Goal: Task Accomplishment & Management: Complete application form

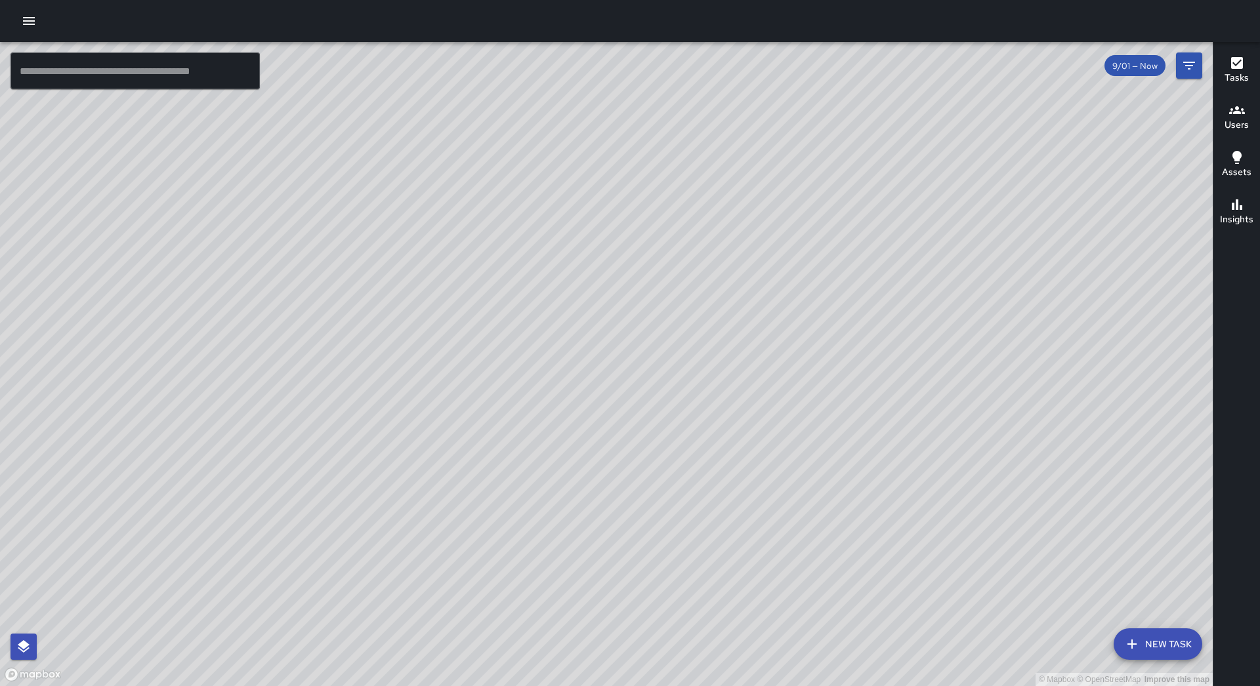
click at [30, 16] on icon "button" at bounding box center [29, 21] width 16 height 16
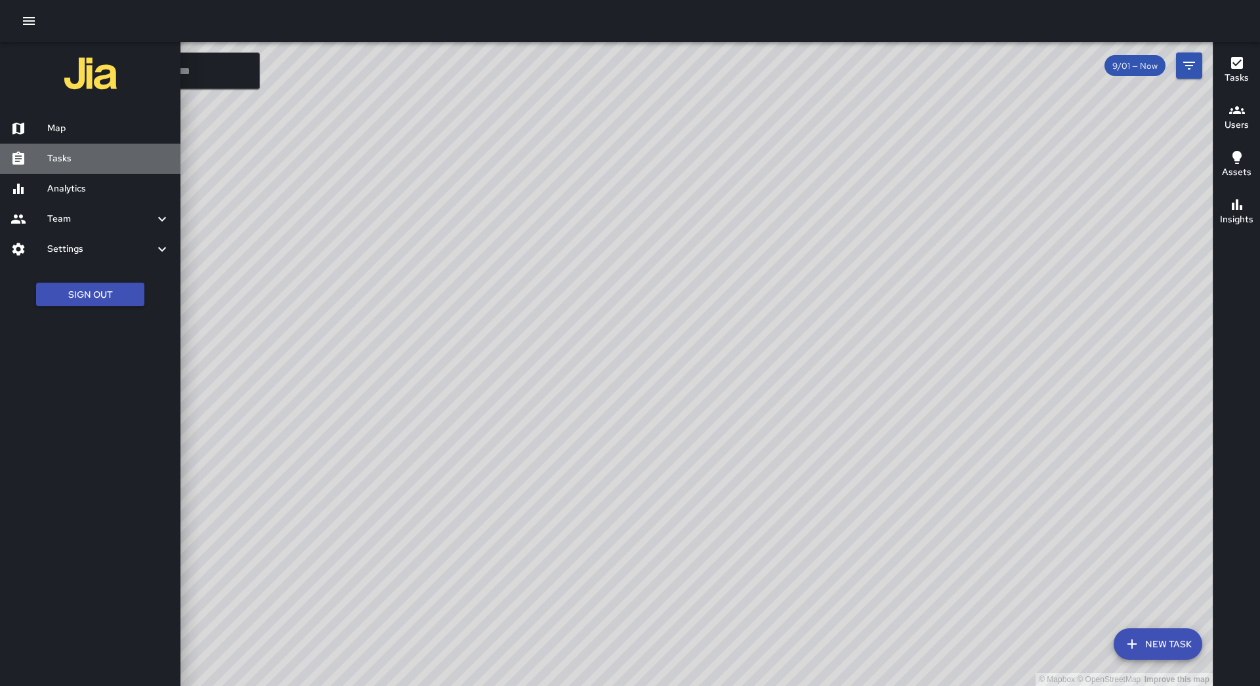
click at [111, 164] on h6 "Tasks" at bounding box center [108, 159] width 123 height 14
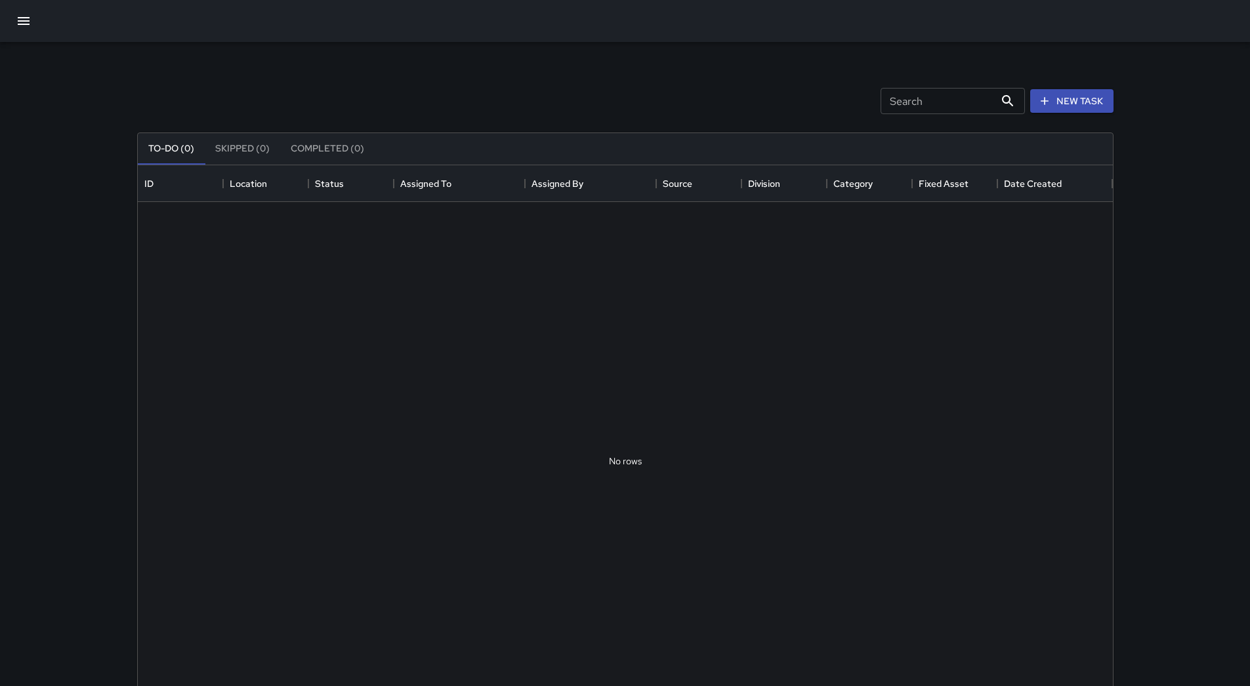
scroll to position [546, 965]
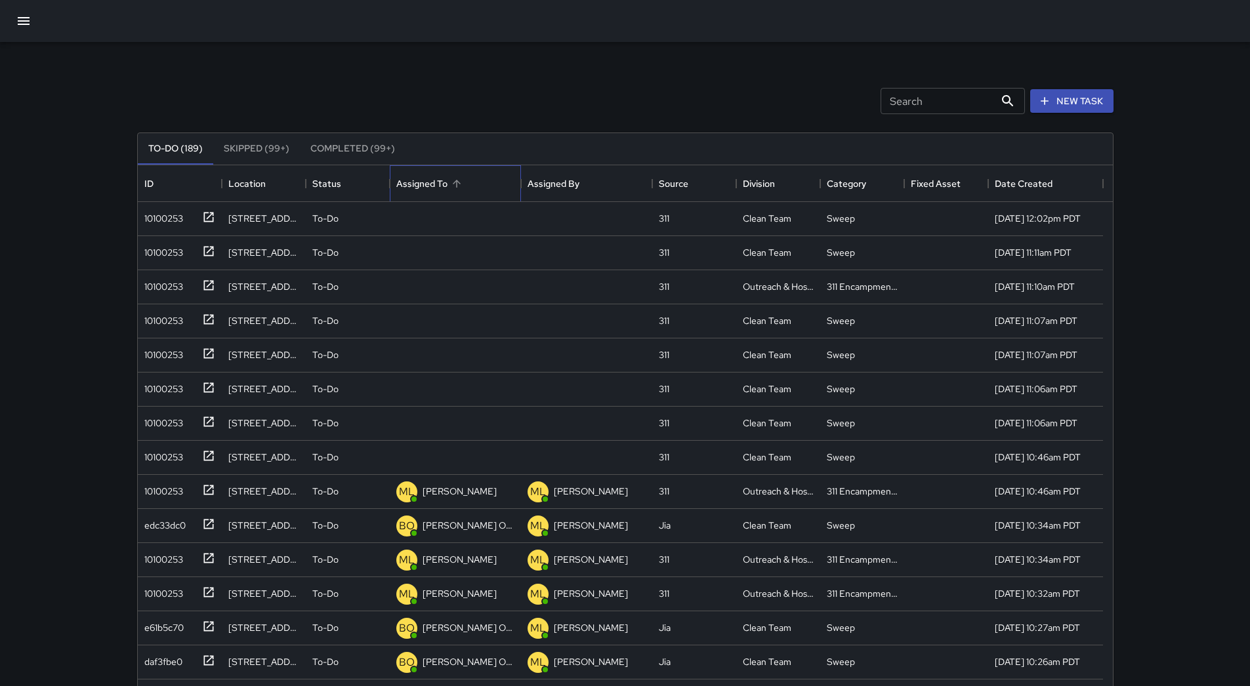
click at [471, 194] on div "Assigned To" at bounding box center [455, 183] width 118 height 37
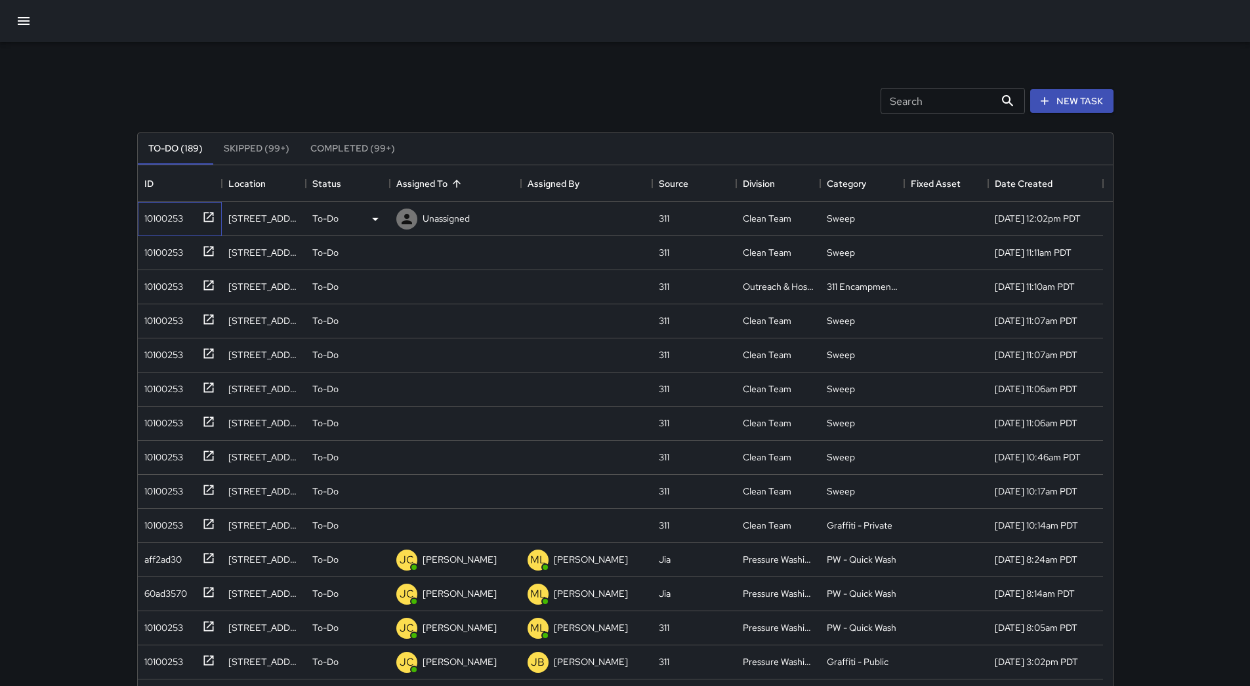
click at [182, 223] on div "10100253" at bounding box center [161, 216] width 44 height 18
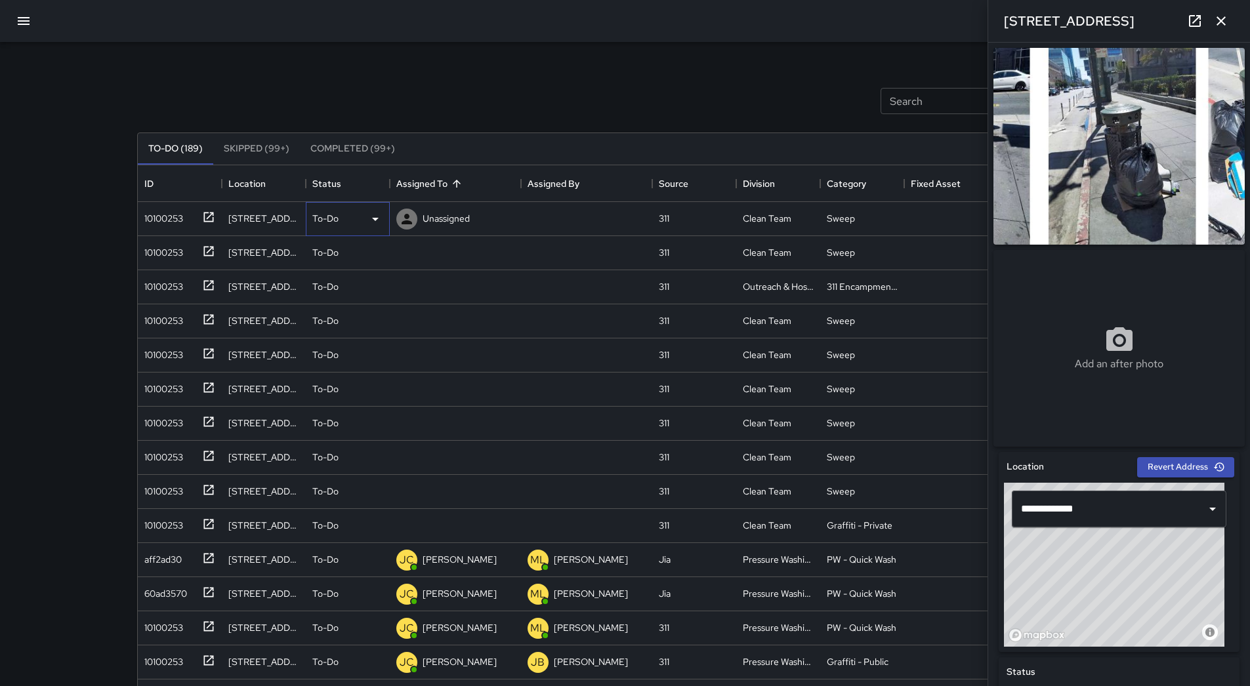
click at [363, 222] on div "To-Do" at bounding box center [347, 219] width 71 height 16
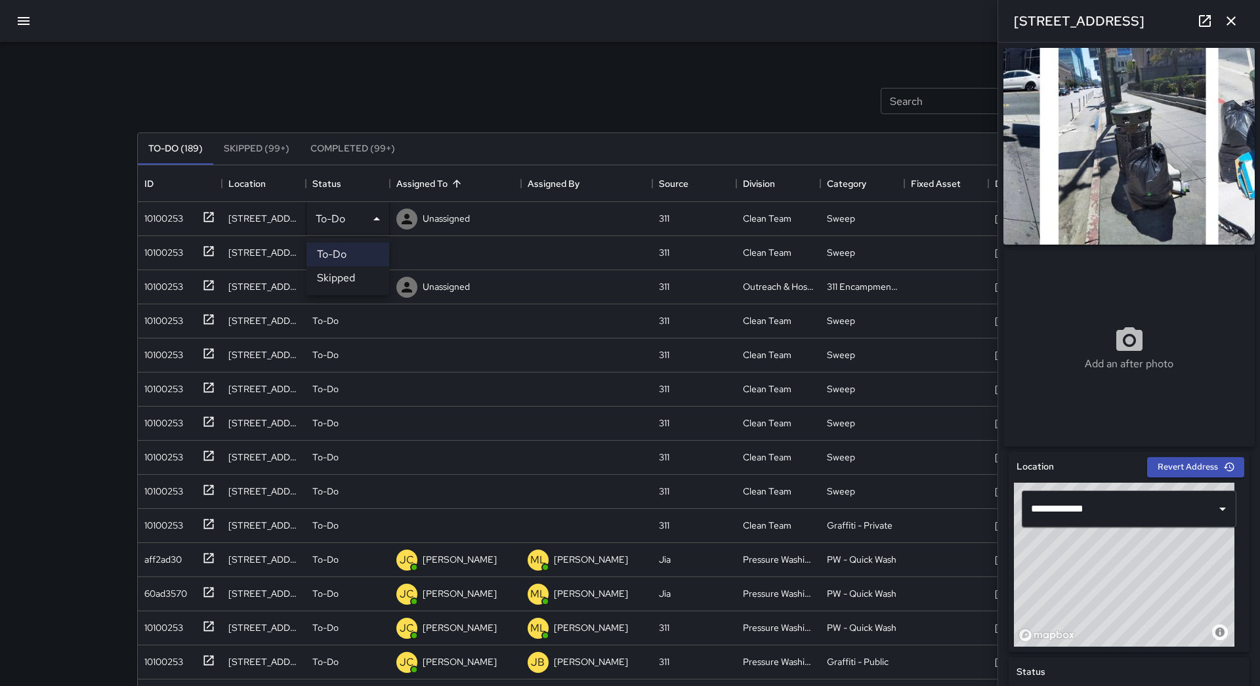
click at [354, 276] on li "Skipped" at bounding box center [347, 278] width 83 height 24
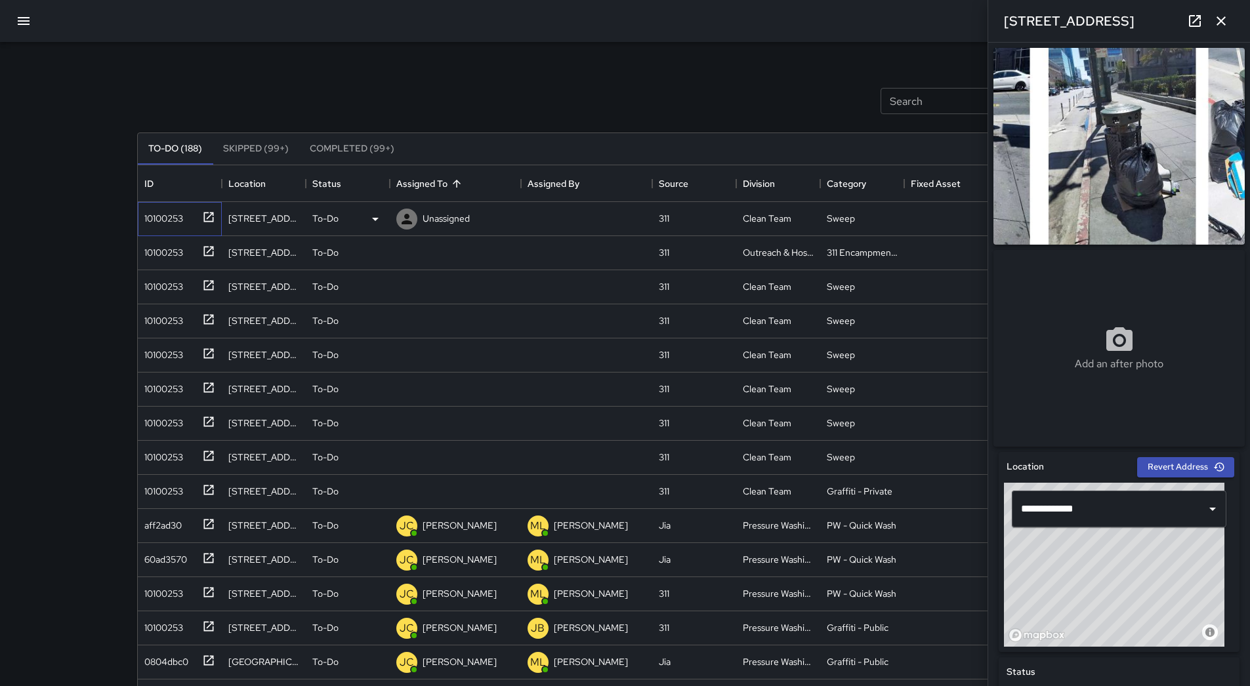
click at [189, 221] on div "10100253" at bounding box center [177, 216] width 76 height 22
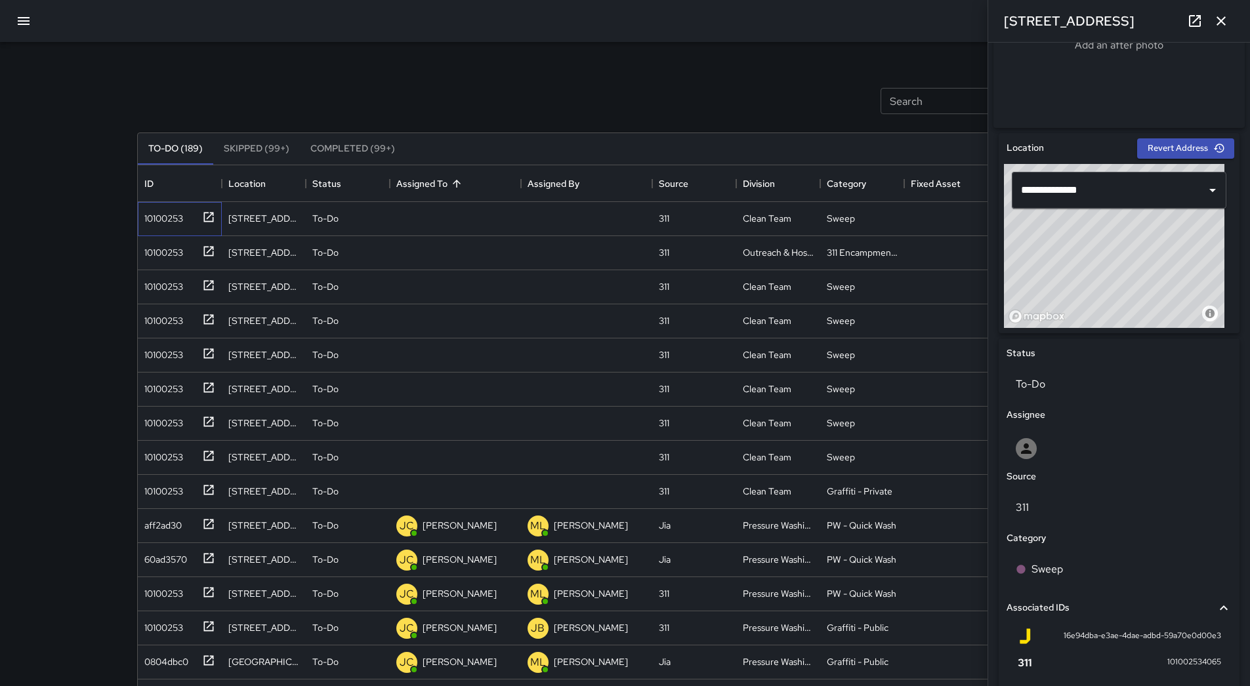
scroll to position [294, 0]
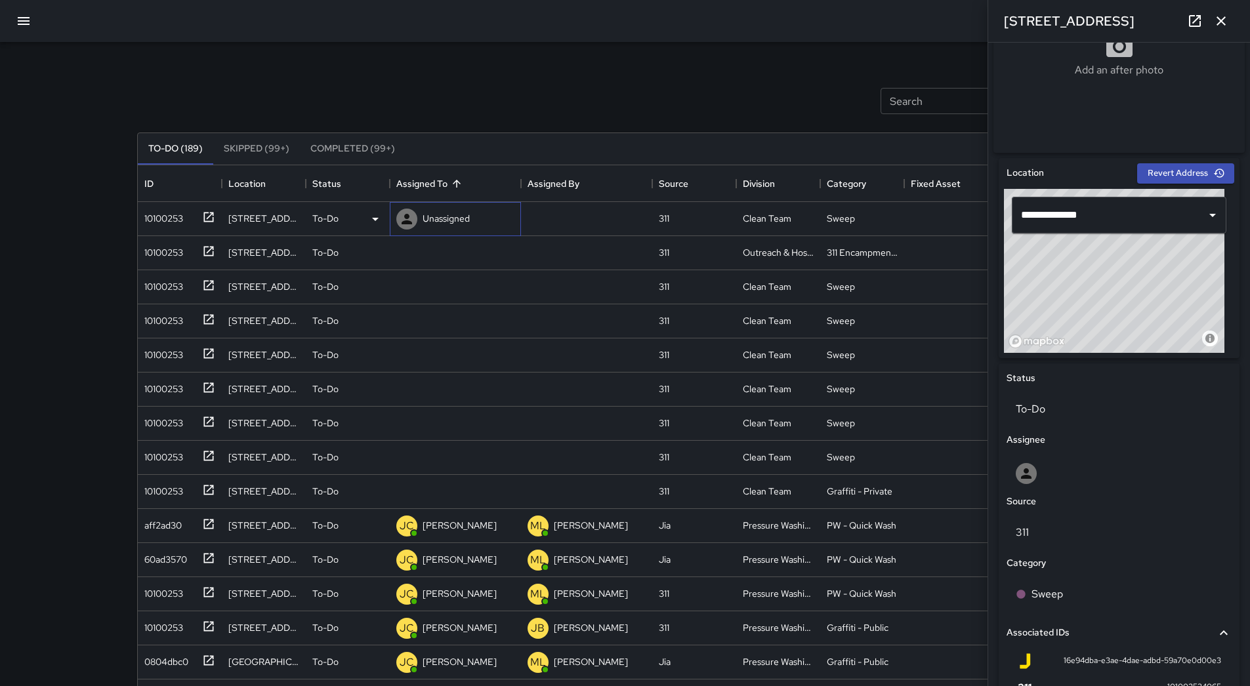
click at [461, 215] on p "Unassigned" at bounding box center [446, 218] width 47 height 13
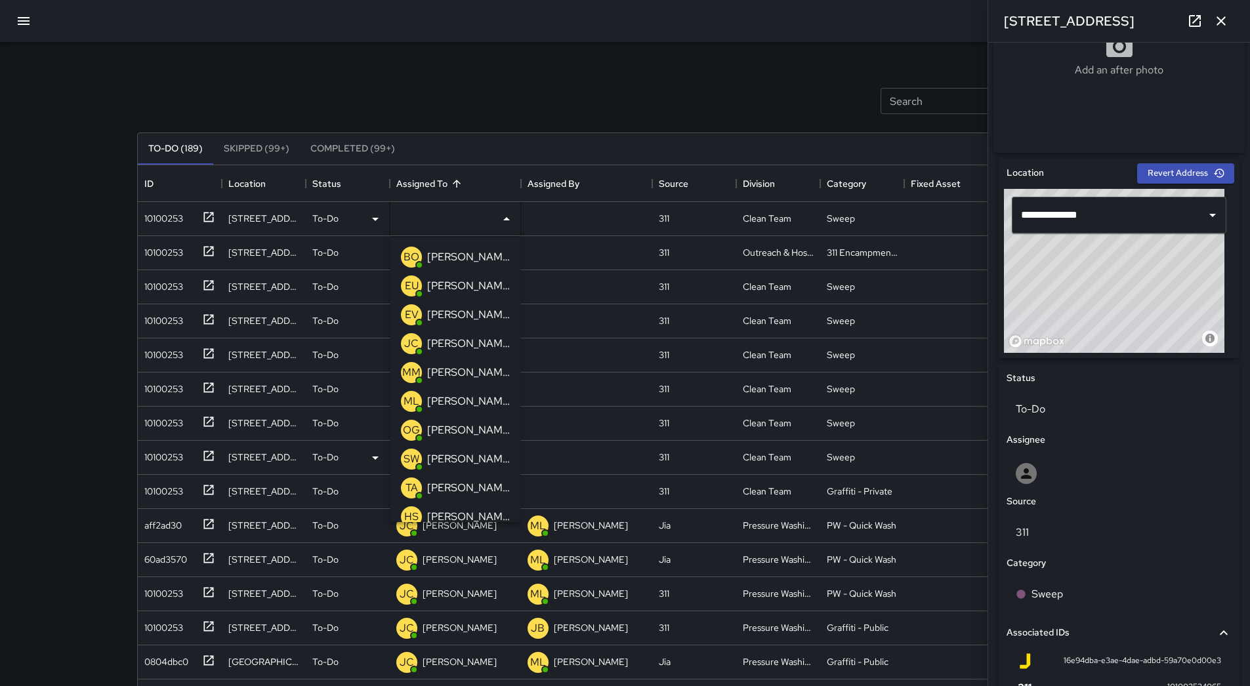
click at [472, 429] on p "[PERSON_NAME]" at bounding box center [468, 431] width 83 height 16
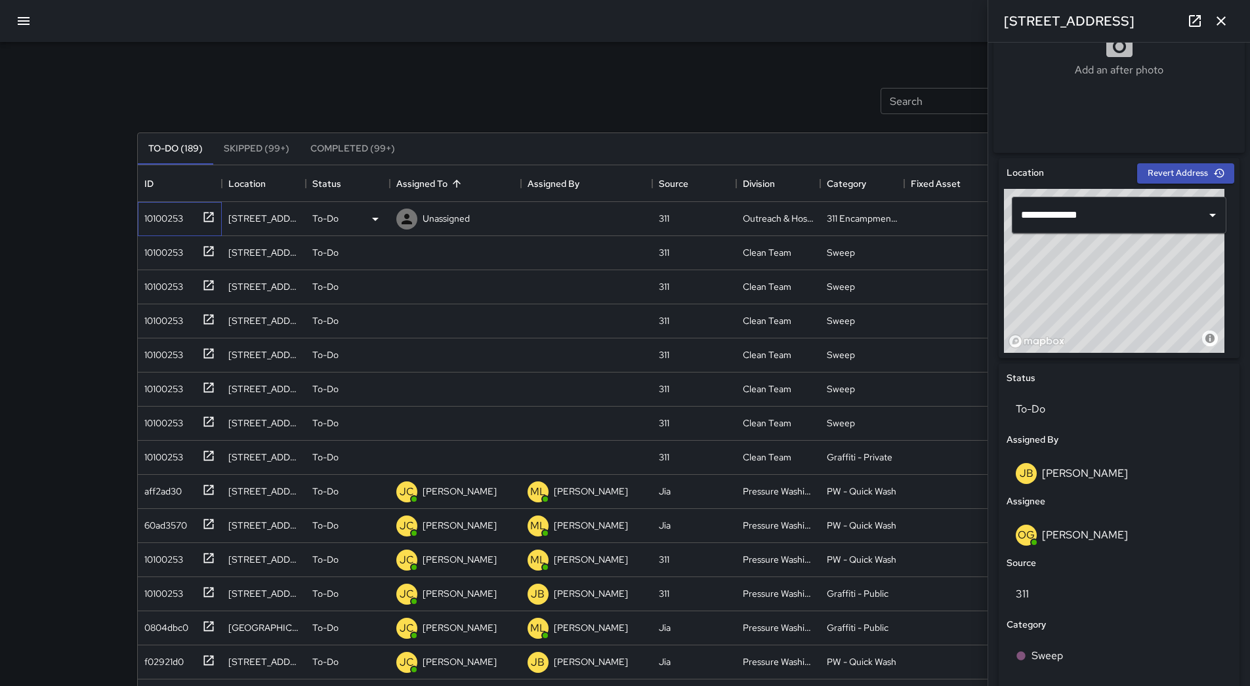
click at [179, 213] on div "10100253" at bounding box center [161, 216] width 44 height 18
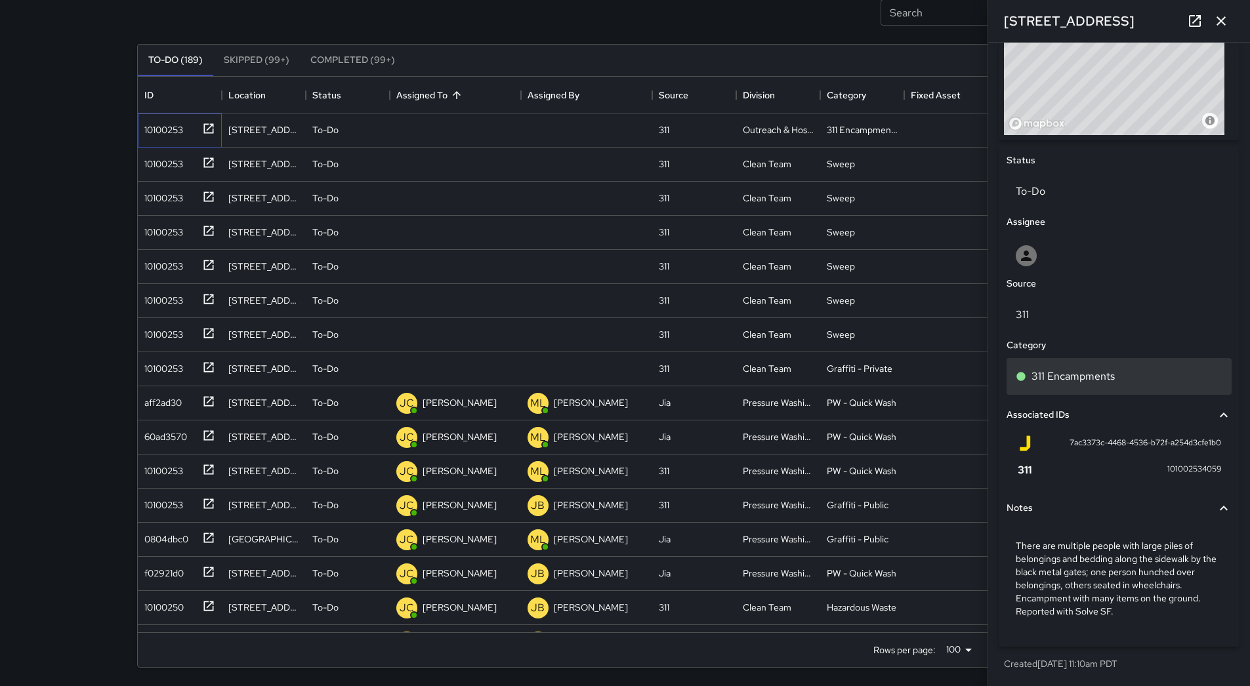
scroll to position [386, 0]
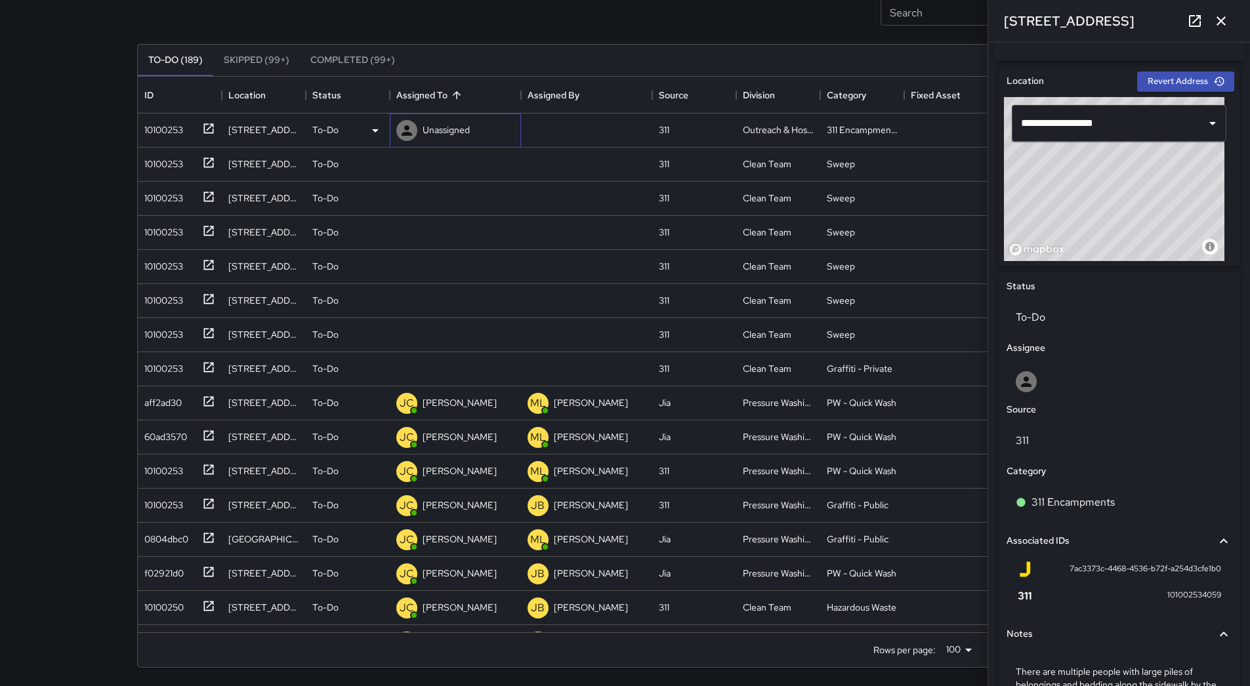
click at [465, 134] on p "Unassigned" at bounding box center [446, 129] width 47 height 13
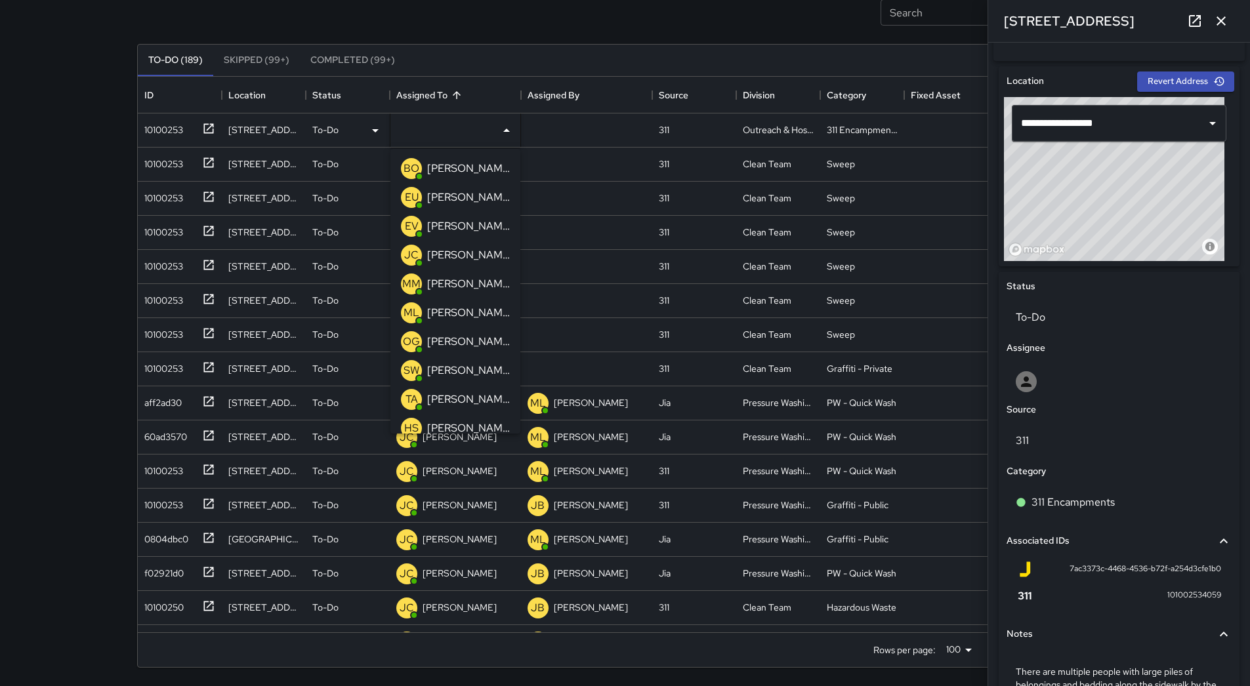
click at [455, 315] on p "[PERSON_NAME]" at bounding box center [468, 313] width 83 height 16
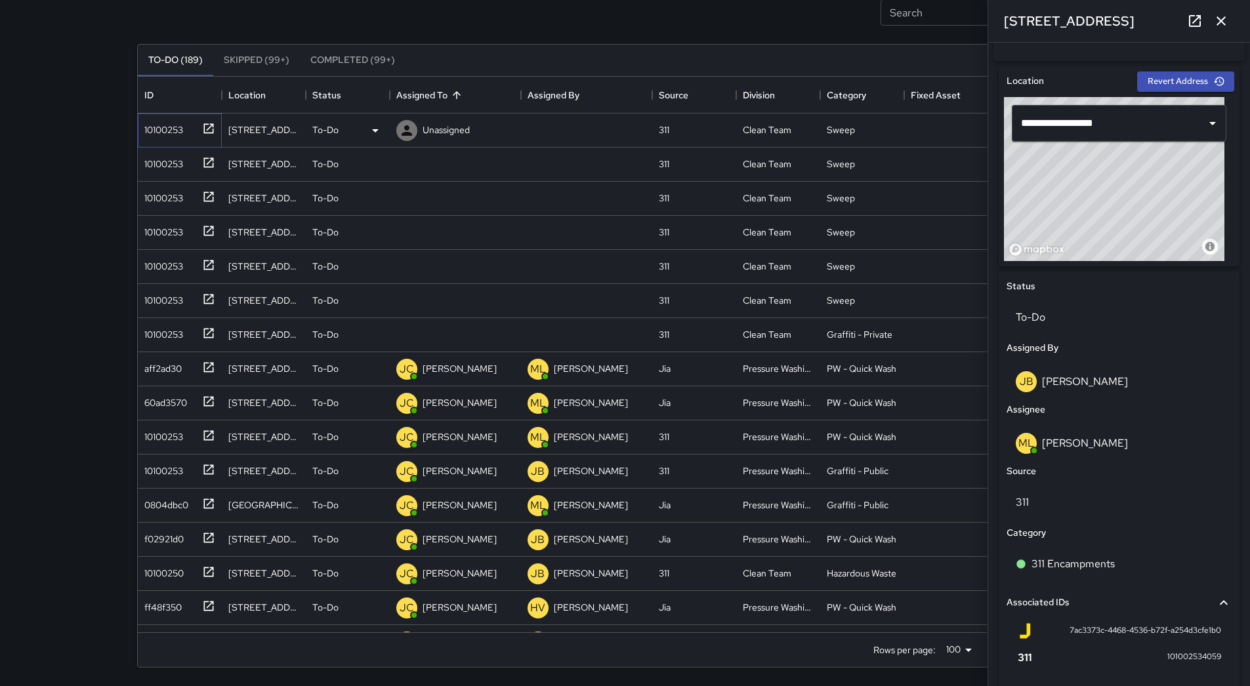
click at [164, 136] on div "10100253" at bounding box center [161, 127] width 44 height 18
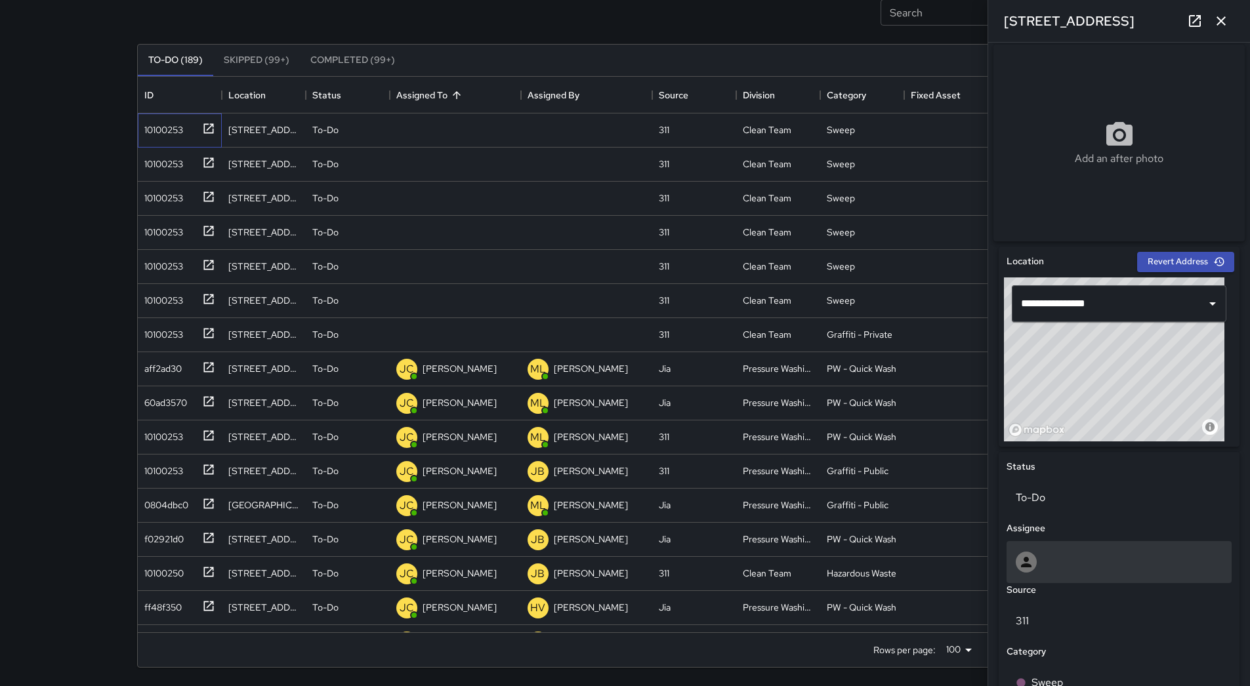
scroll to position [491, 0]
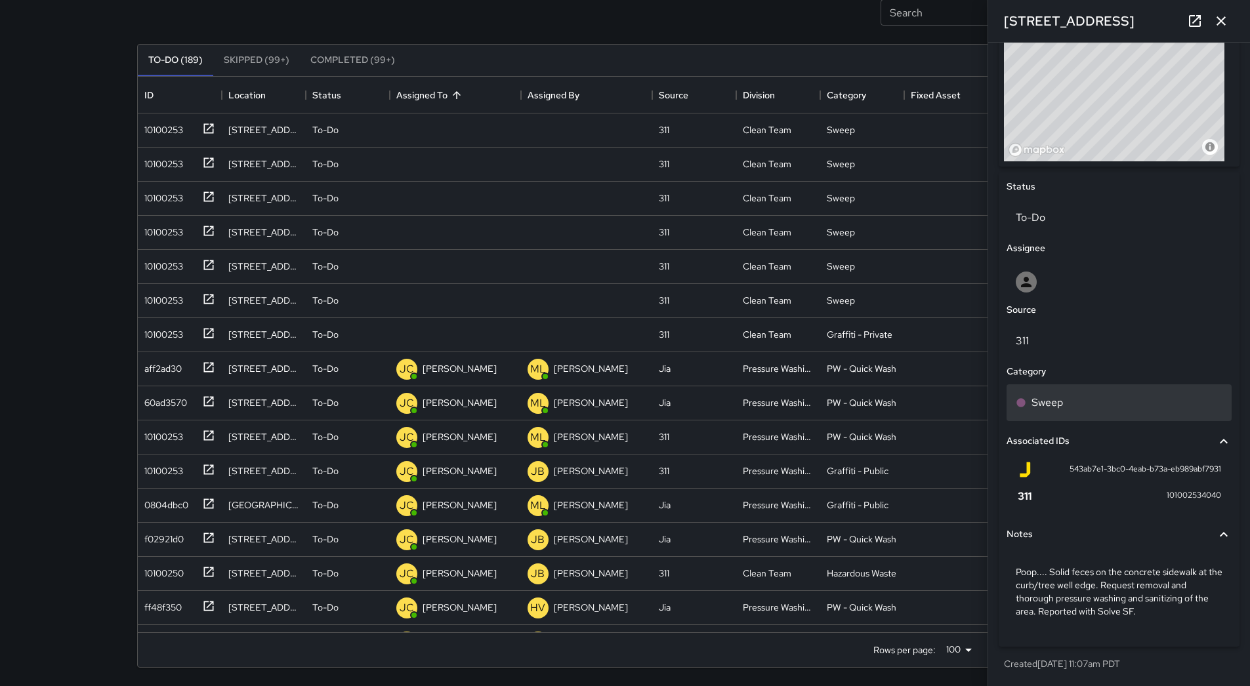
click at [1093, 404] on div "Sweep" at bounding box center [1119, 403] width 207 height 16
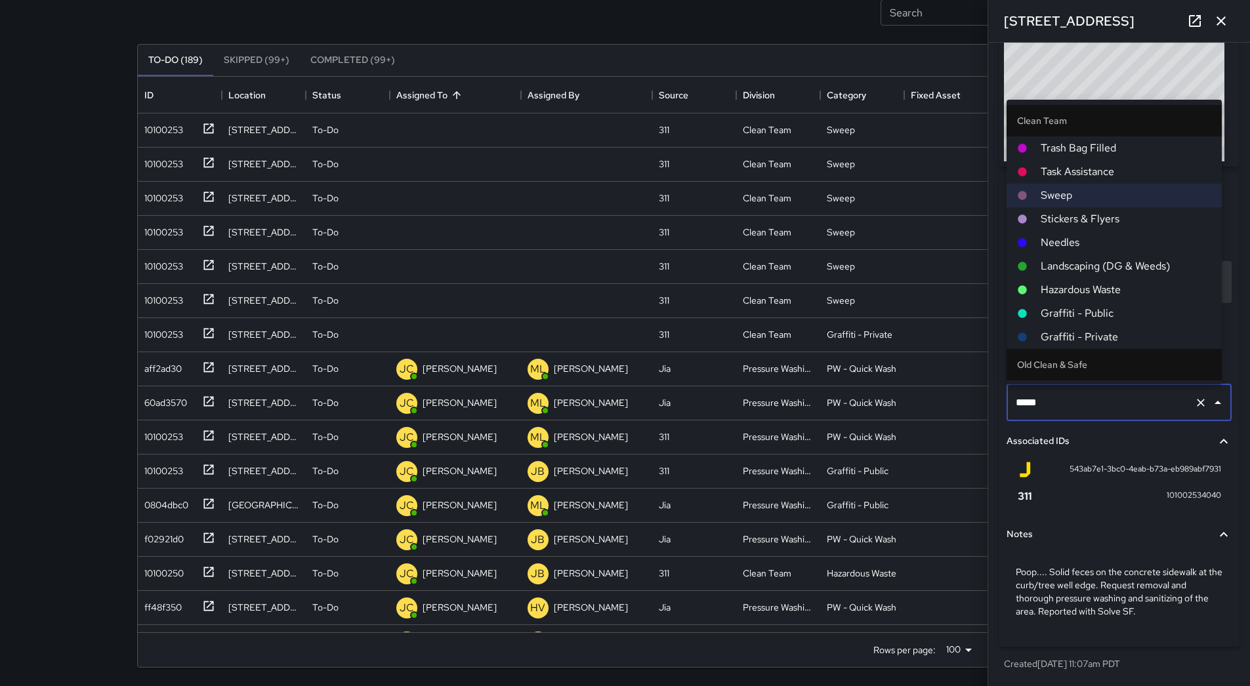
click at [1096, 281] on li "Hazardous Waste" at bounding box center [1114, 290] width 215 height 24
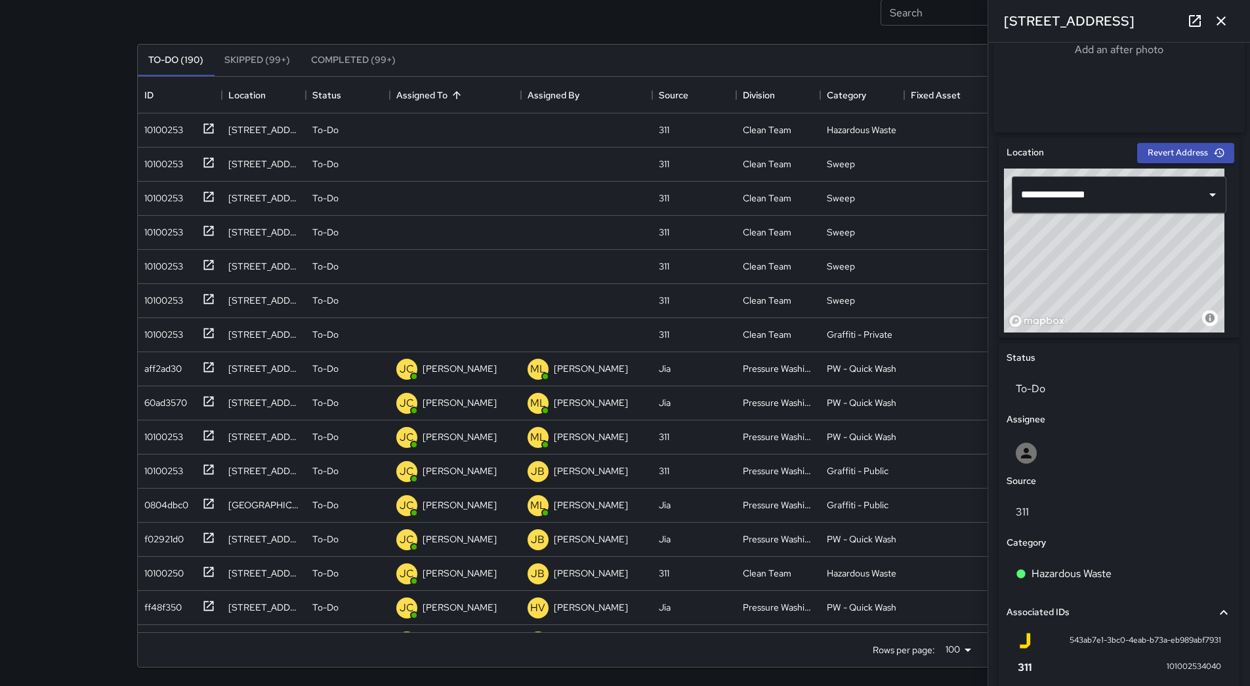
scroll to position [228, 0]
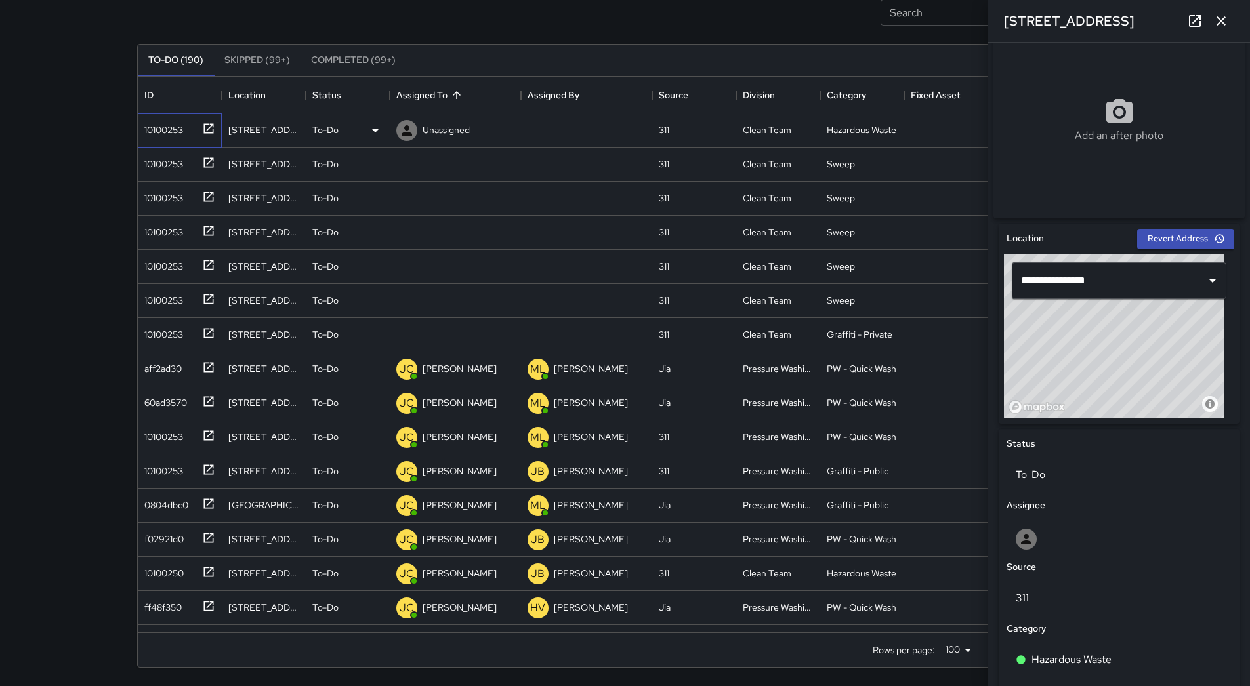
click at [170, 125] on div "10100253" at bounding box center [161, 127] width 44 height 18
click at [467, 133] on p "Unassigned" at bounding box center [446, 129] width 47 height 13
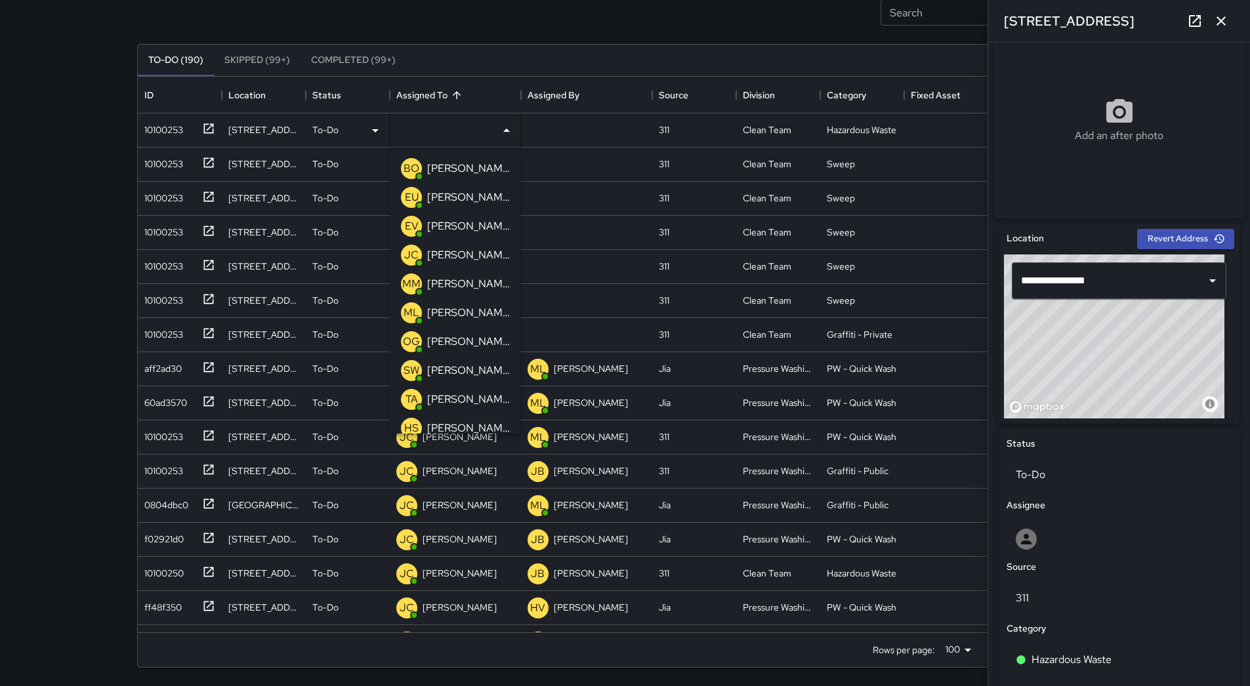
click at [467, 337] on p "[PERSON_NAME]" at bounding box center [468, 342] width 83 height 16
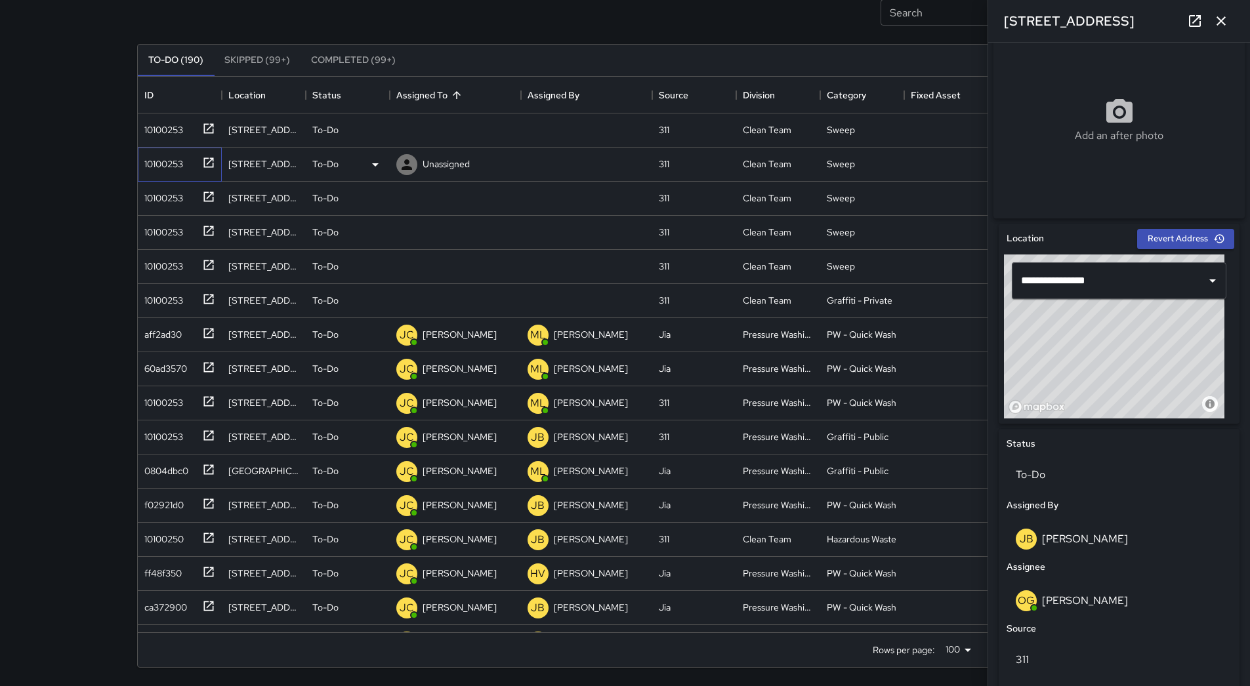
click at [190, 148] on div "10100253" at bounding box center [180, 165] width 84 height 34
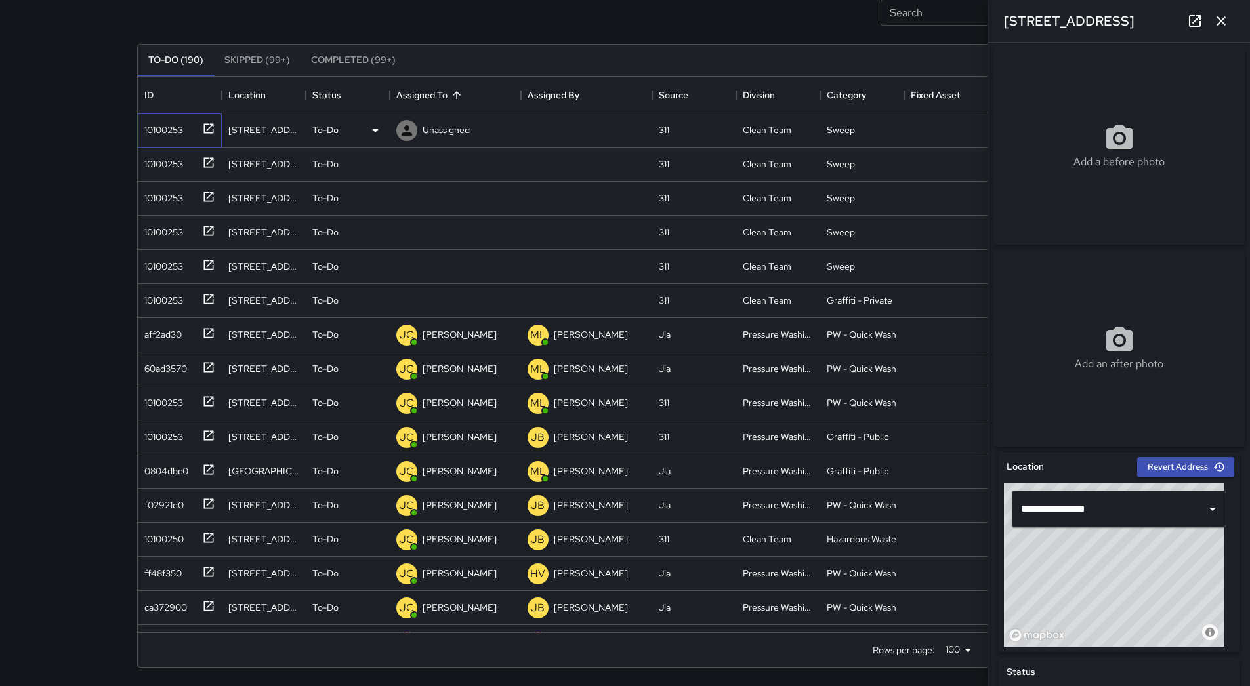
click at [177, 131] on div "10100253" at bounding box center [161, 127] width 44 height 18
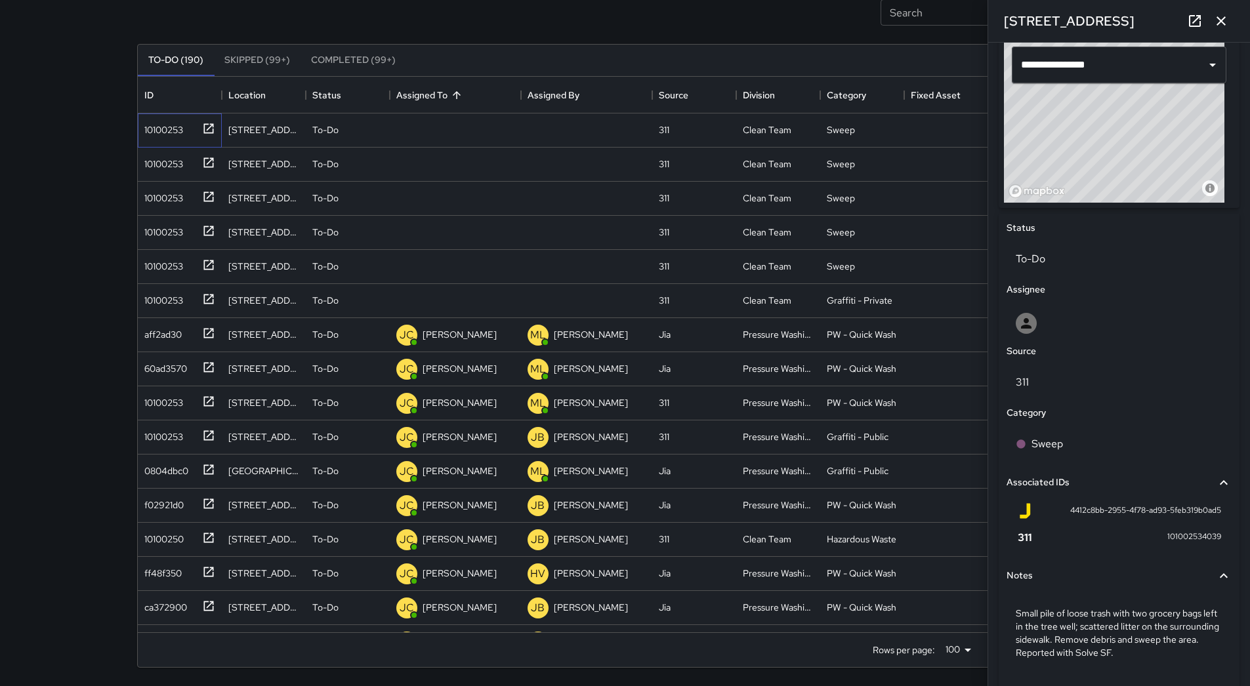
scroll to position [360, 0]
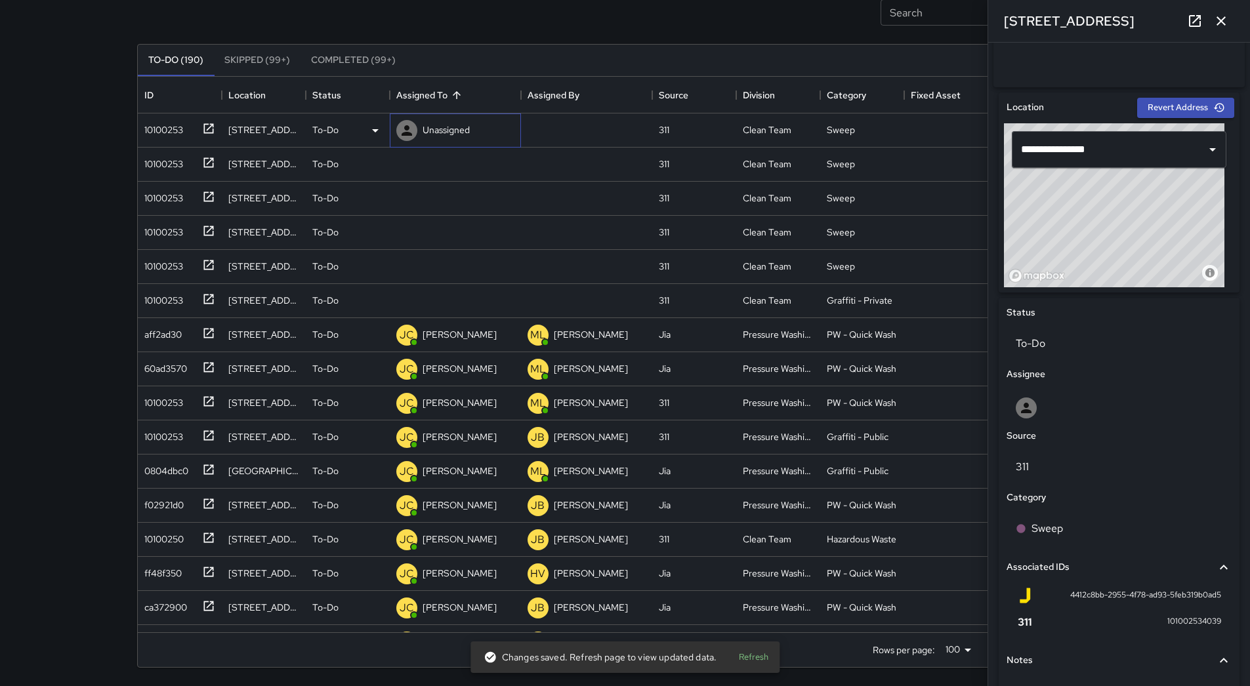
click at [442, 125] on p "Unassigned" at bounding box center [446, 129] width 47 height 13
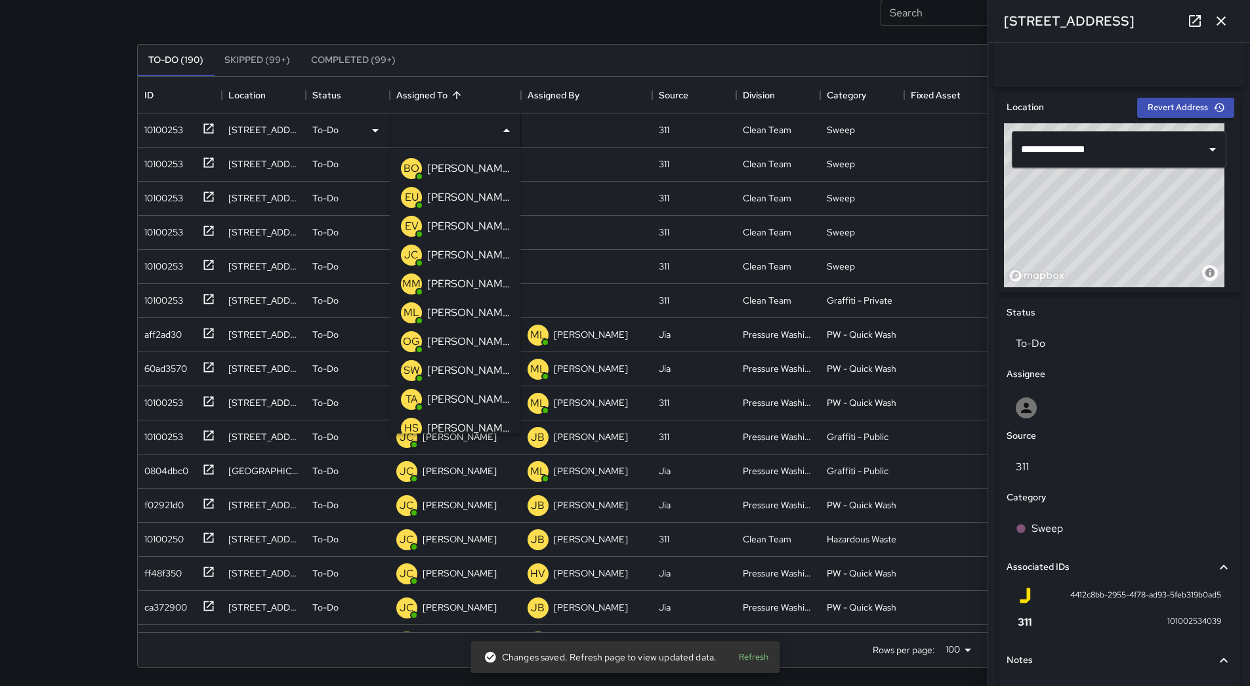
click at [465, 338] on p "[PERSON_NAME]" at bounding box center [468, 342] width 83 height 16
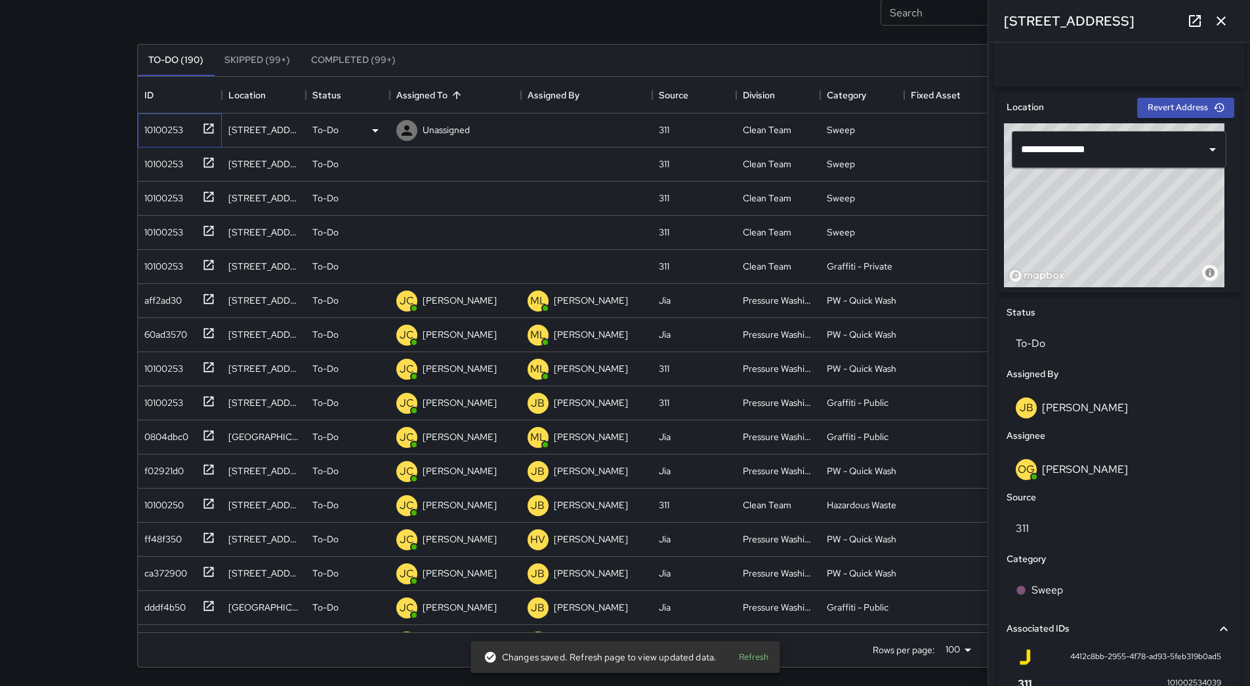
click at [158, 136] on div "10100253" at bounding box center [161, 127] width 44 height 18
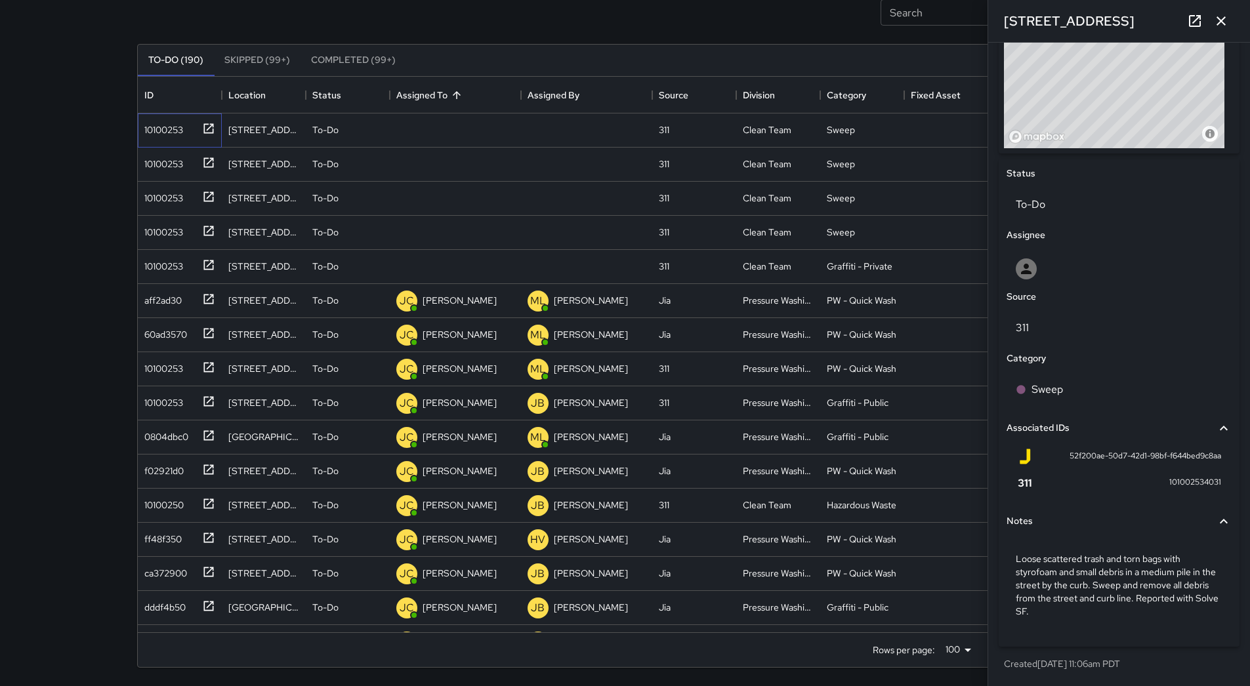
scroll to position [504, 0]
click at [375, 135] on icon at bounding box center [376, 131] width 16 height 16
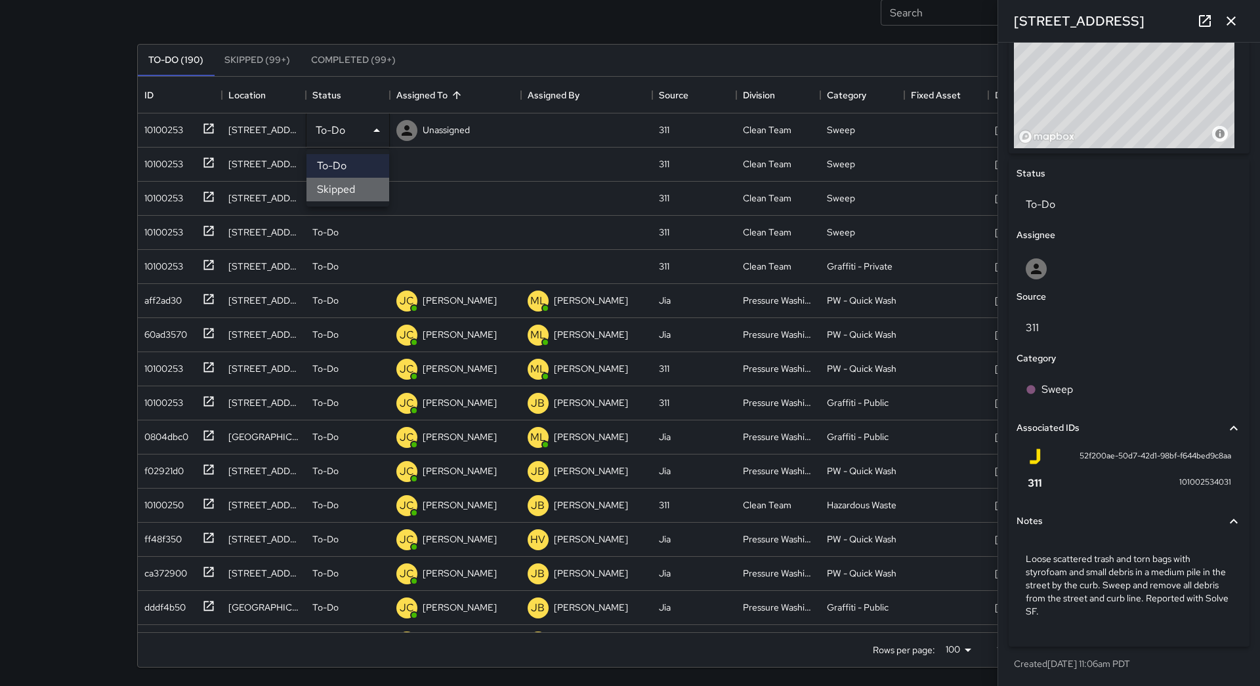
click at [364, 182] on li "Skipped" at bounding box center [347, 190] width 83 height 24
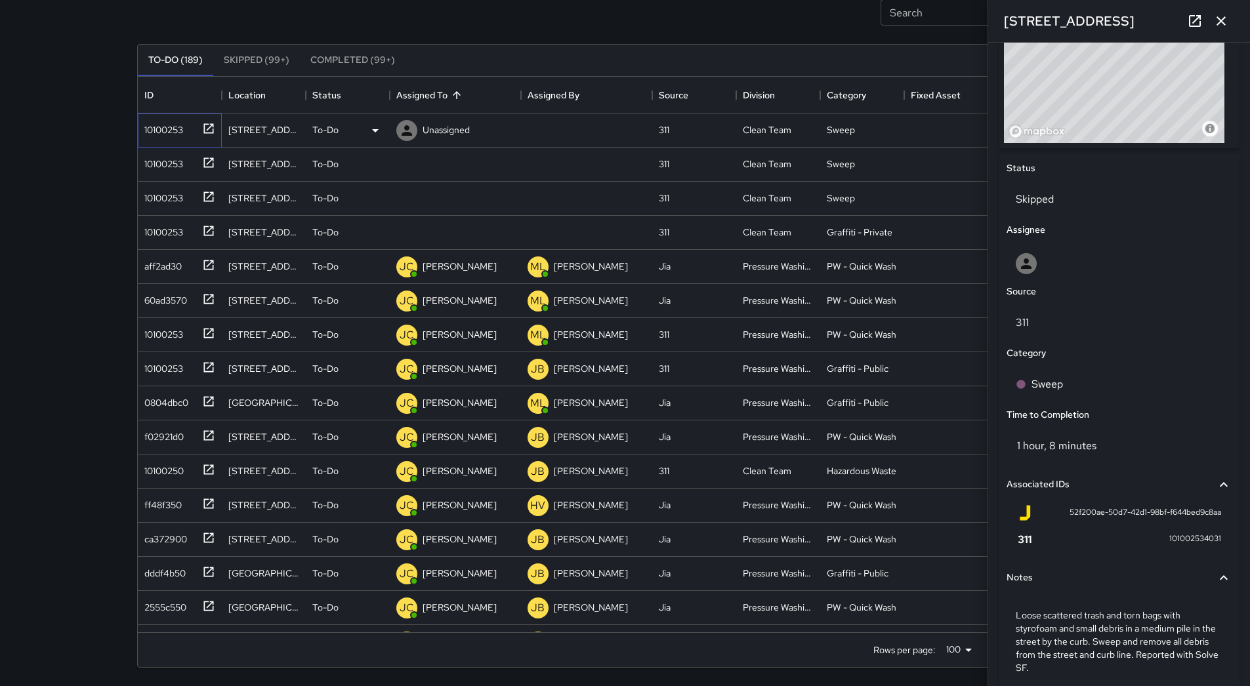
click at [179, 130] on div "10100253" at bounding box center [161, 127] width 44 height 18
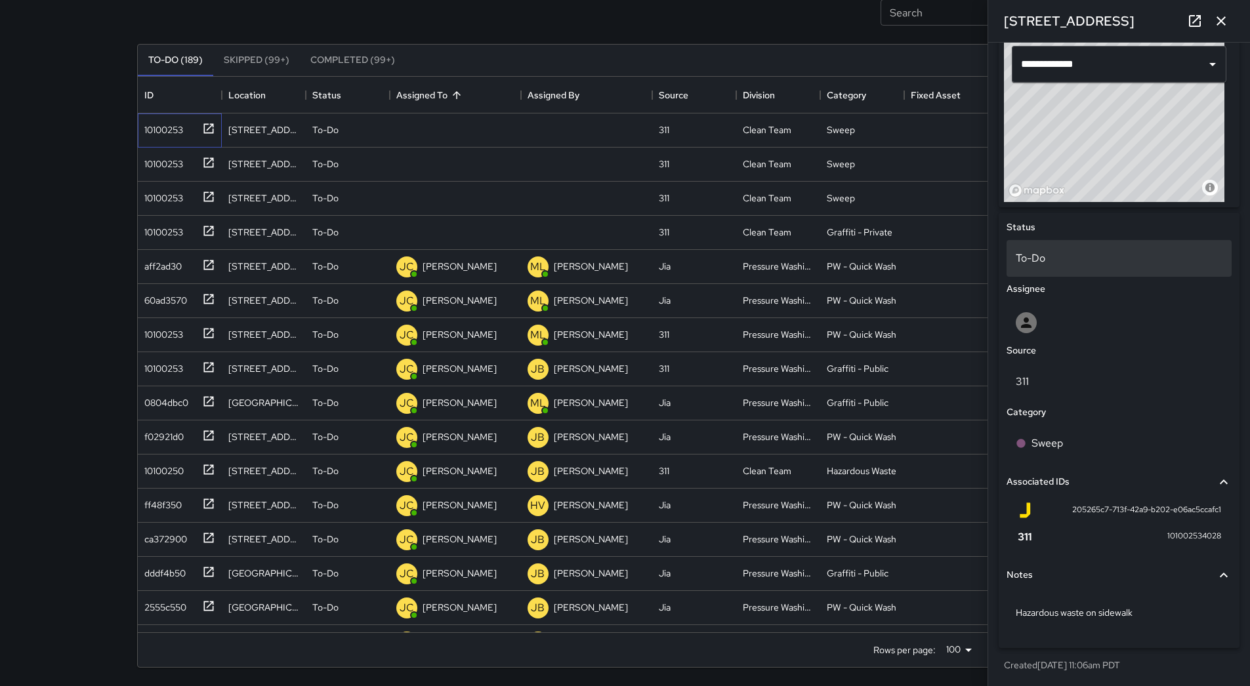
scroll to position [452, 0]
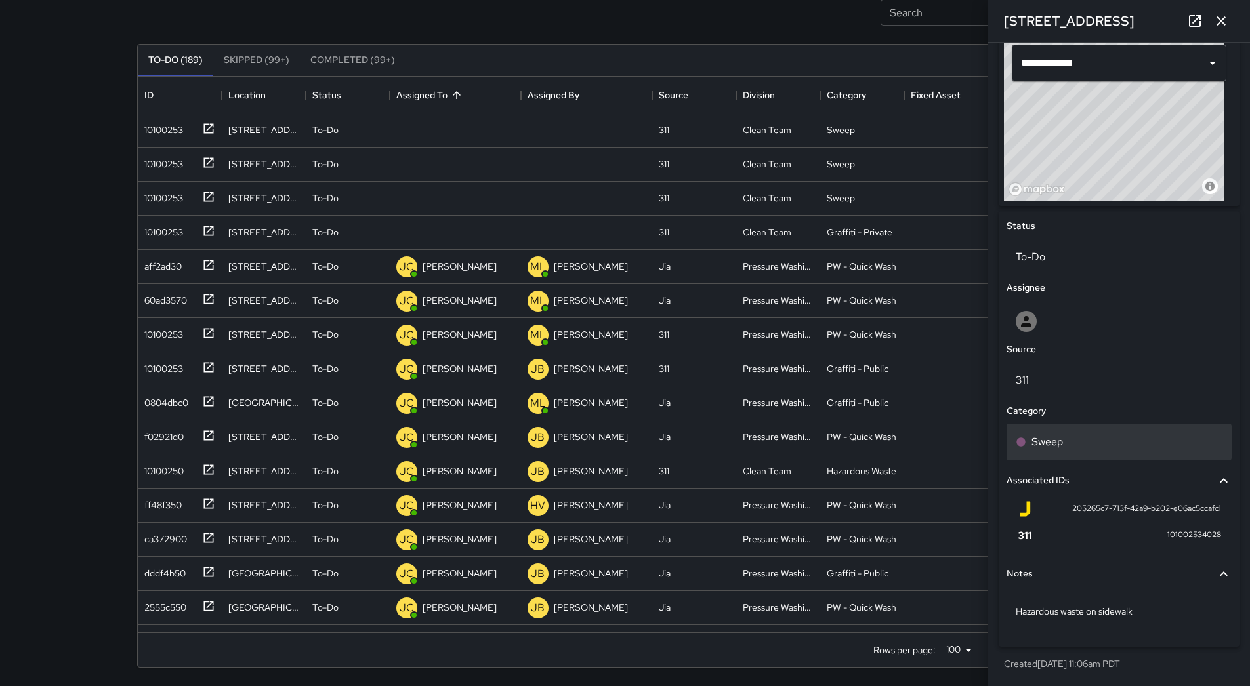
click at [1091, 443] on div "Sweep" at bounding box center [1119, 442] width 207 height 16
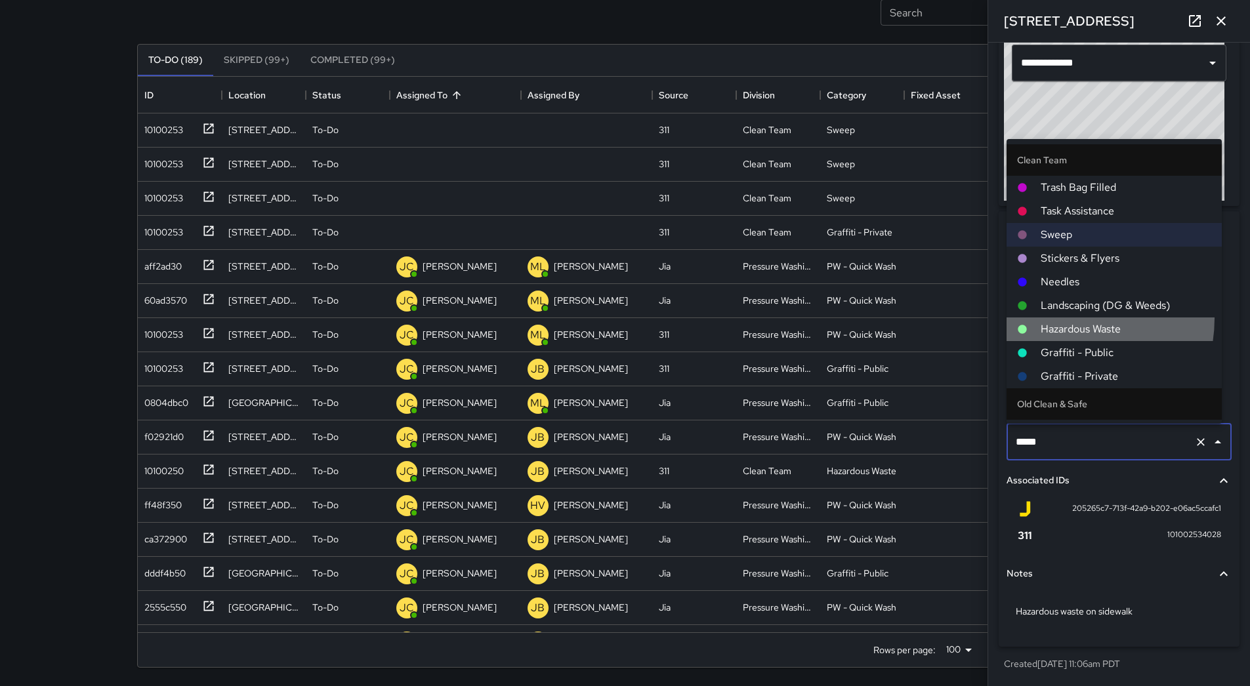
click at [1062, 319] on li "Hazardous Waste" at bounding box center [1114, 330] width 215 height 24
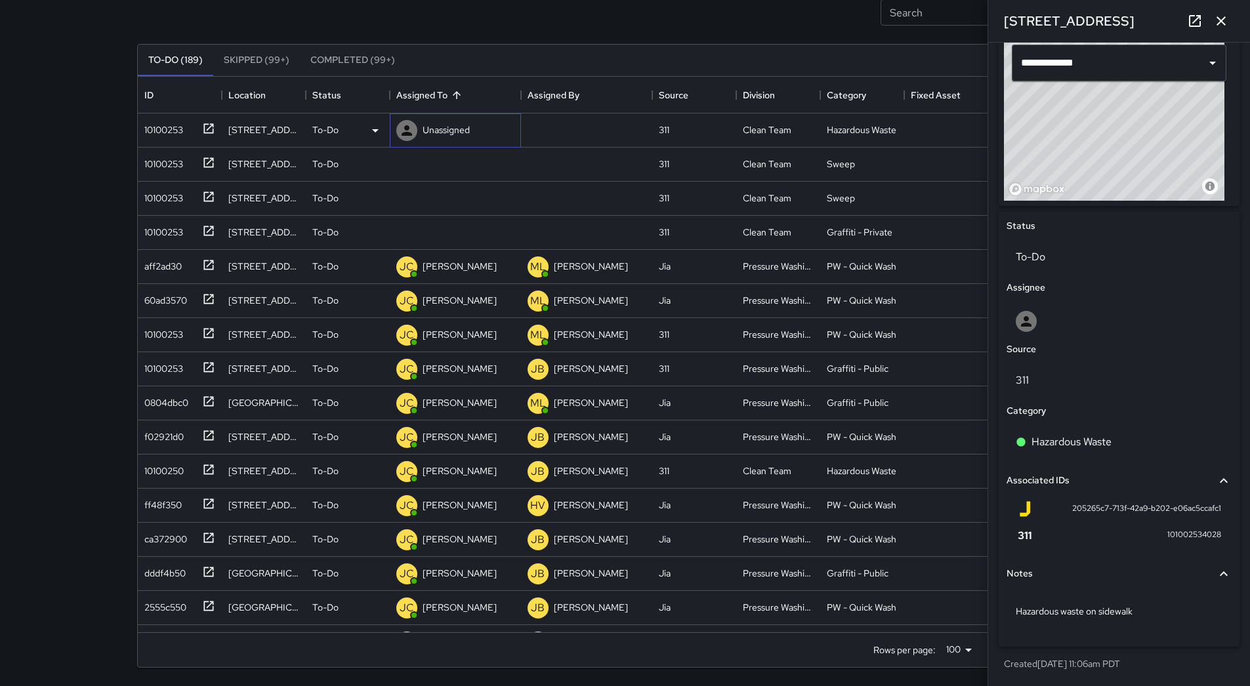
click at [444, 119] on div "Unassigned" at bounding box center [433, 130] width 79 height 26
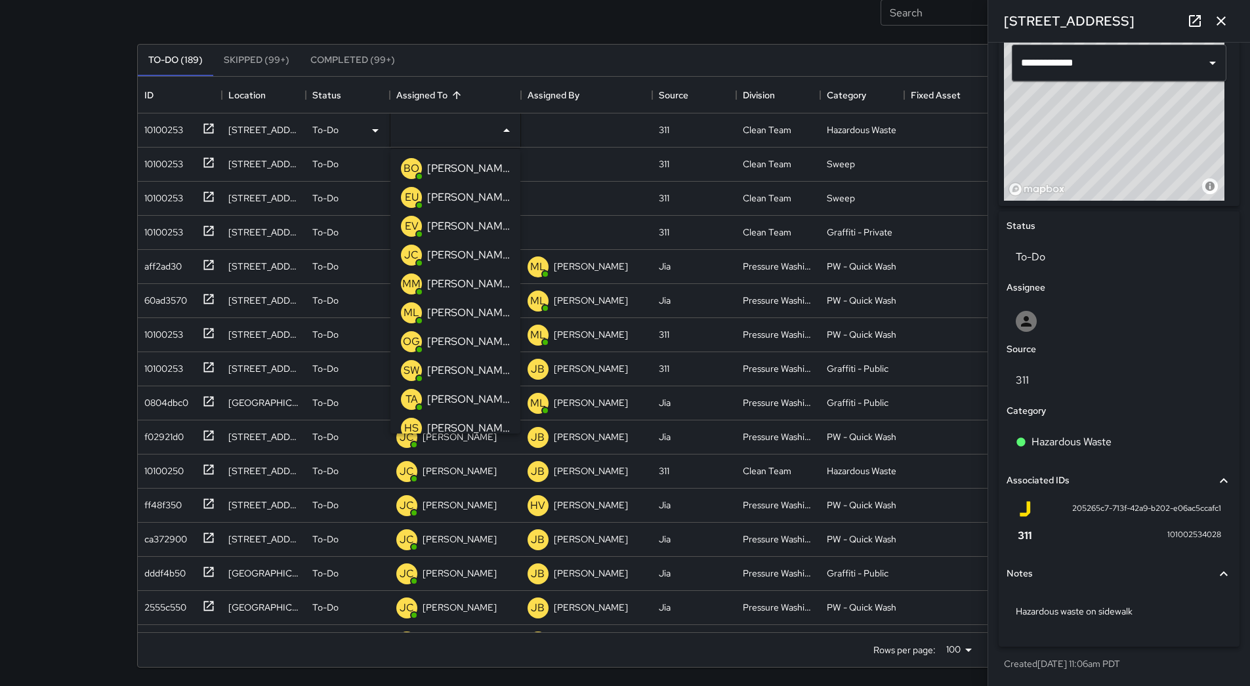
click at [467, 397] on p "[PERSON_NAME]" at bounding box center [468, 400] width 83 height 16
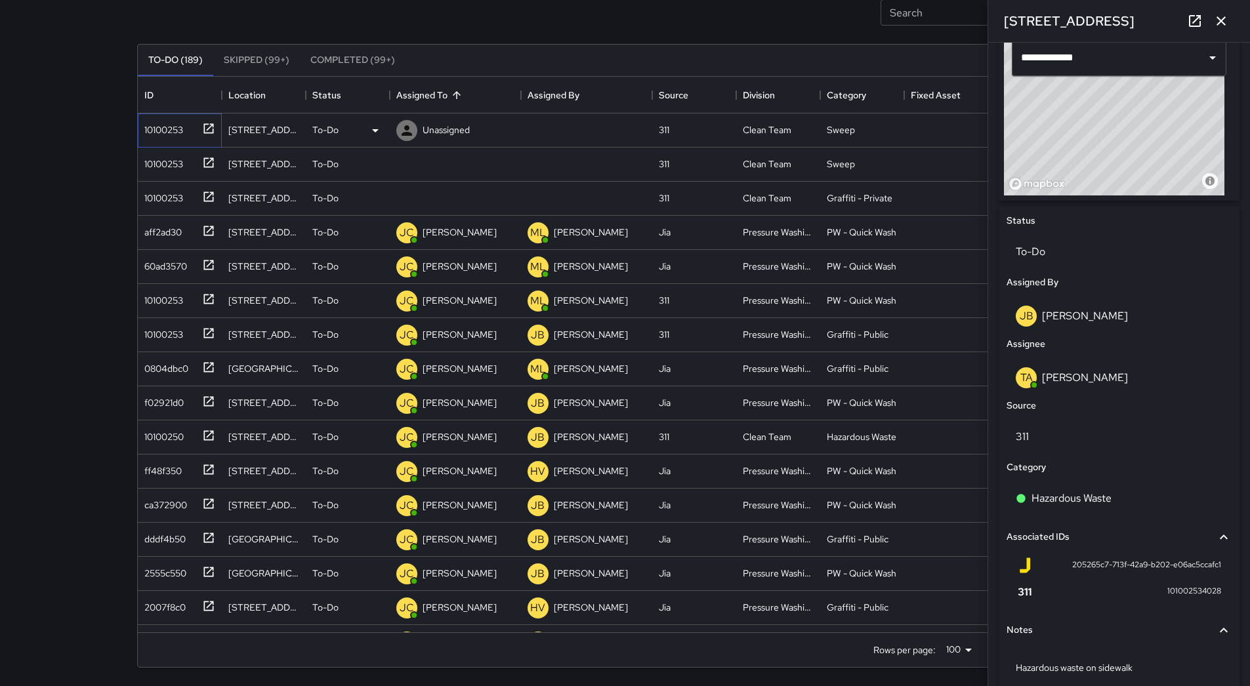
click at [182, 136] on div "10100253" at bounding box center [161, 127] width 44 height 18
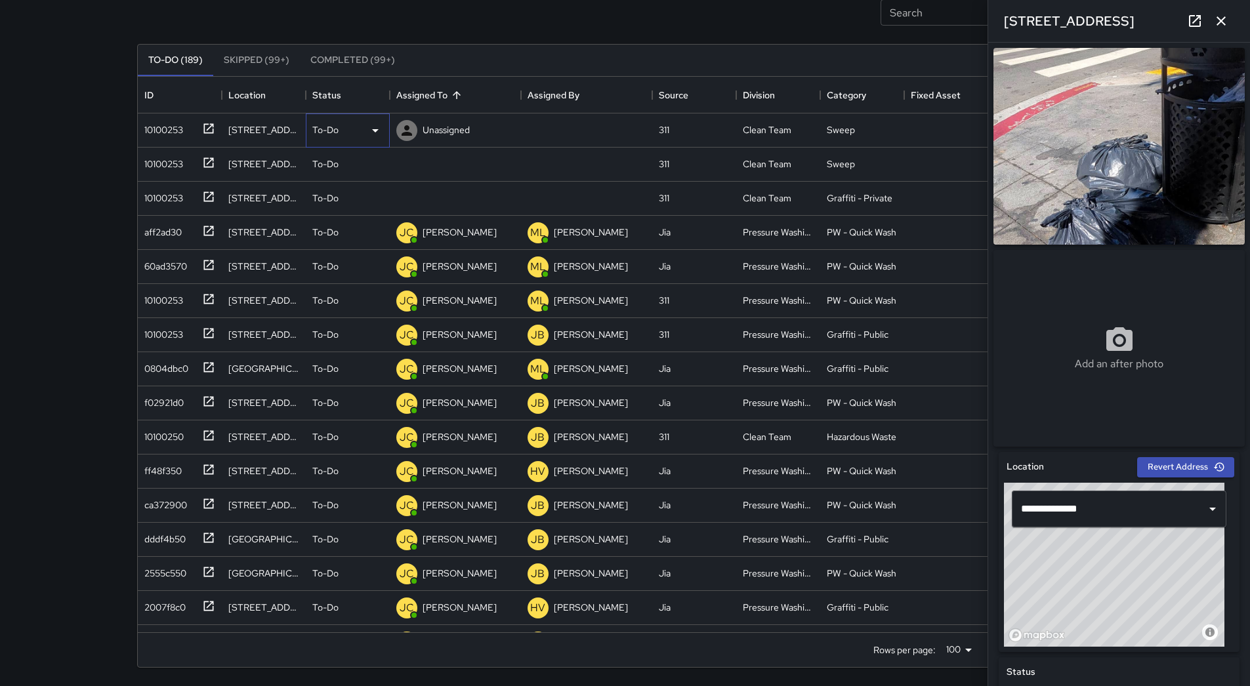
click at [364, 126] on div "To-Do" at bounding box center [347, 131] width 71 height 16
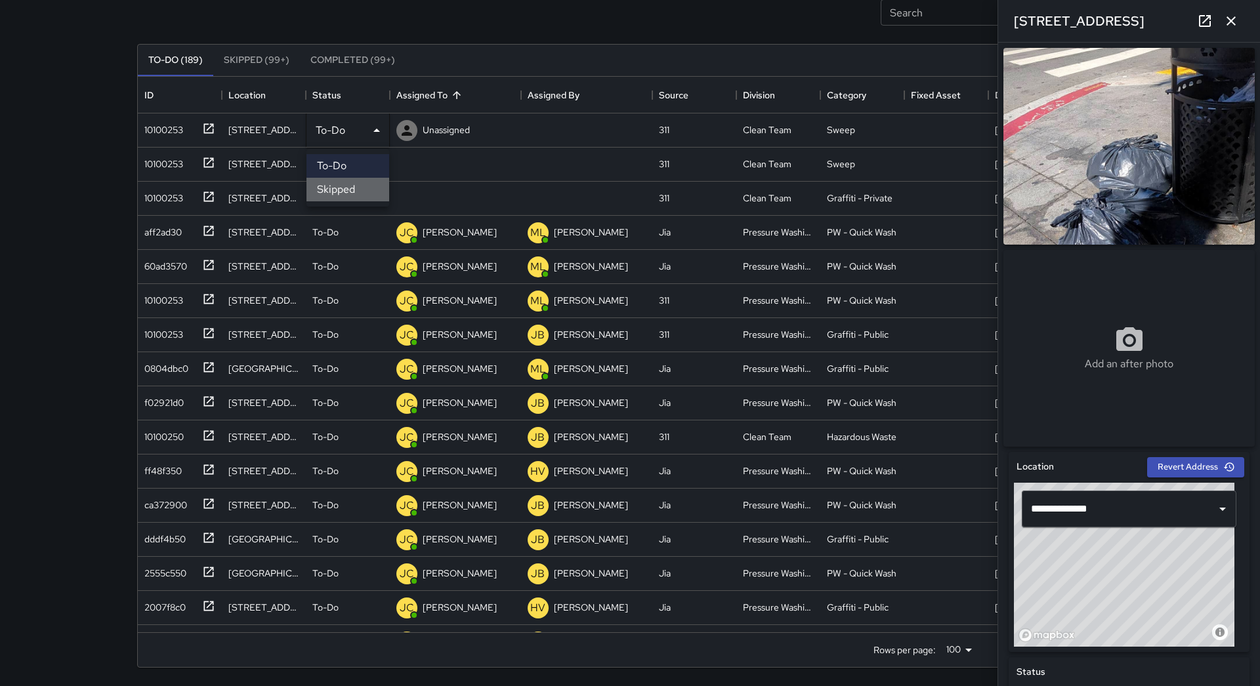
click at [357, 191] on li "Skipped" at bounding box center [347, 190] width 83 height 24
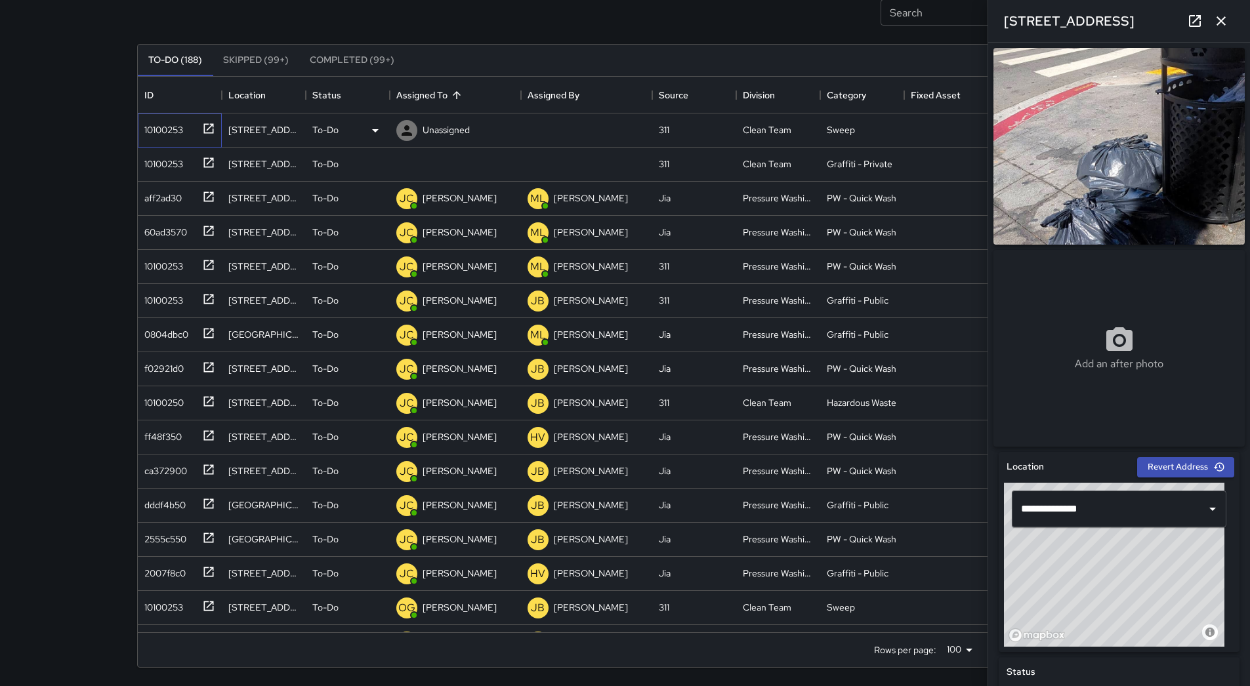
click at [163, 137] on div "10100253" at bounding box center [161, 127] width 44 height 18
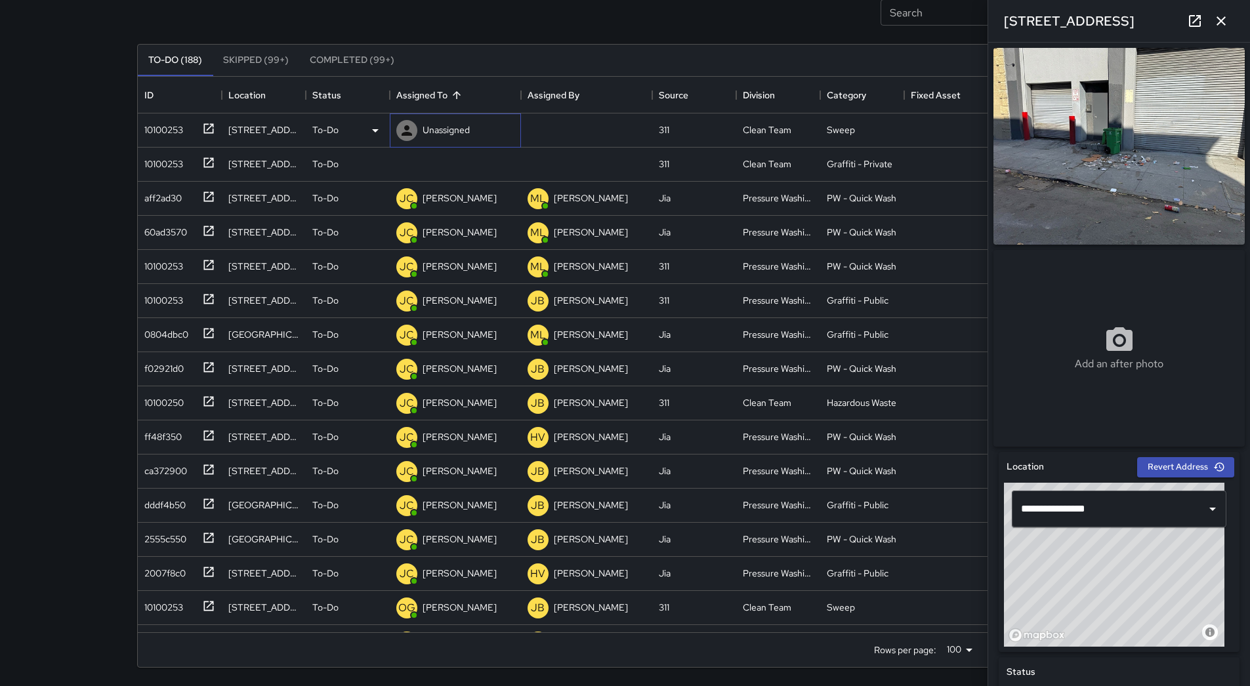
click at [448, 138] on div "Unassigned" at bounding box center [446, 130] width 53 height 18
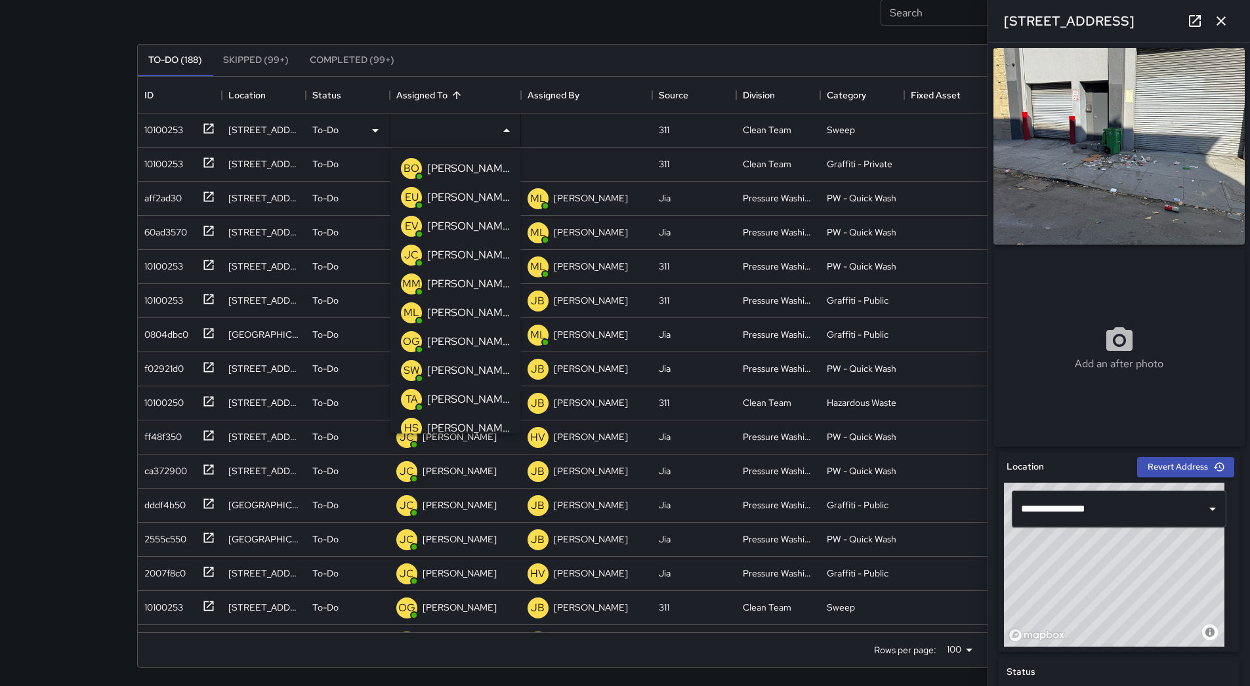
click at [453, 166] on p "[PERSON_NAME] Overall" at bounding box center [468, 169] width 83 height 16
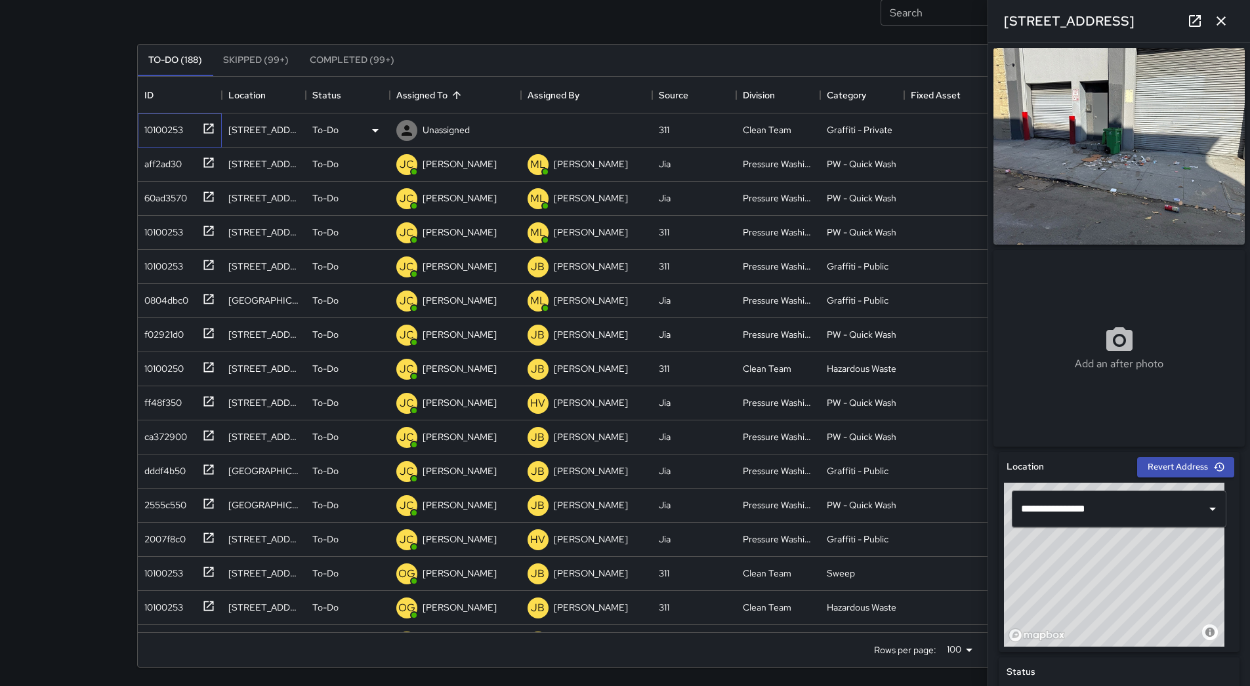
click at [142, 127] on div "10100253" at bounding box center [161, 127] width 44 height 18
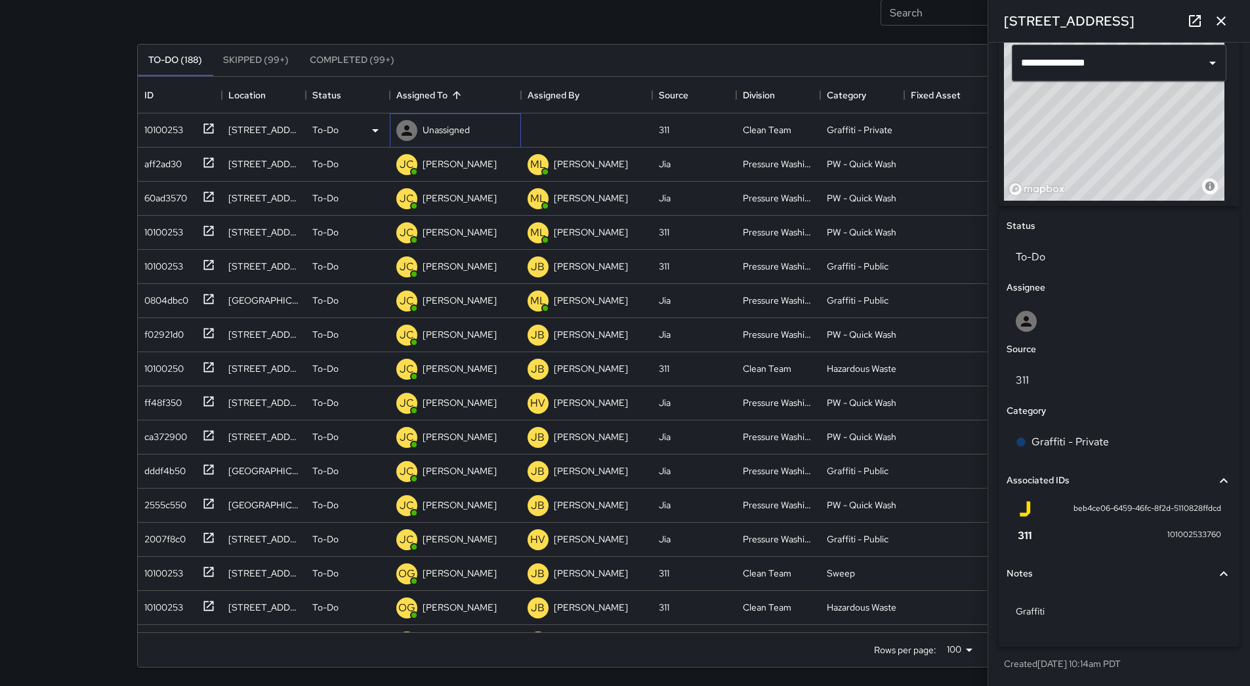
click at [427, 133] on p "Unassigned" at bounding box center [446, 129] width 47 height 13
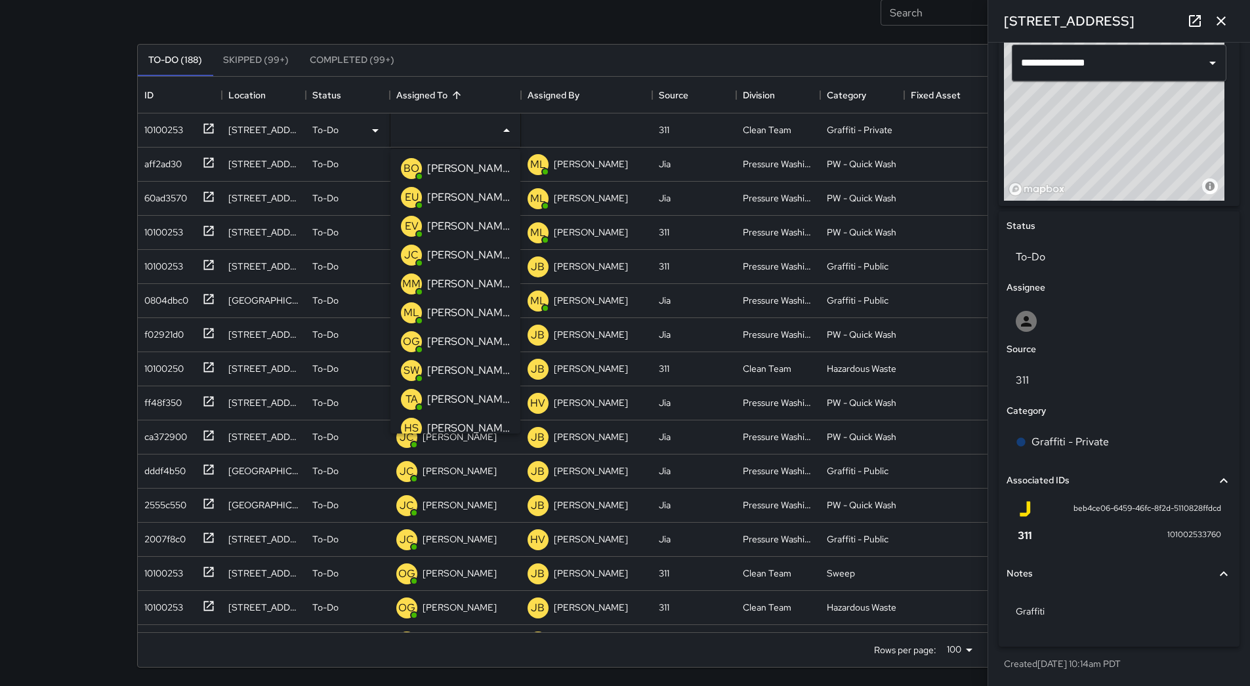
click at [457, 168] on p "[PERSON_NAME] Overall" at bounding box center [468, 169] width 83 height 16
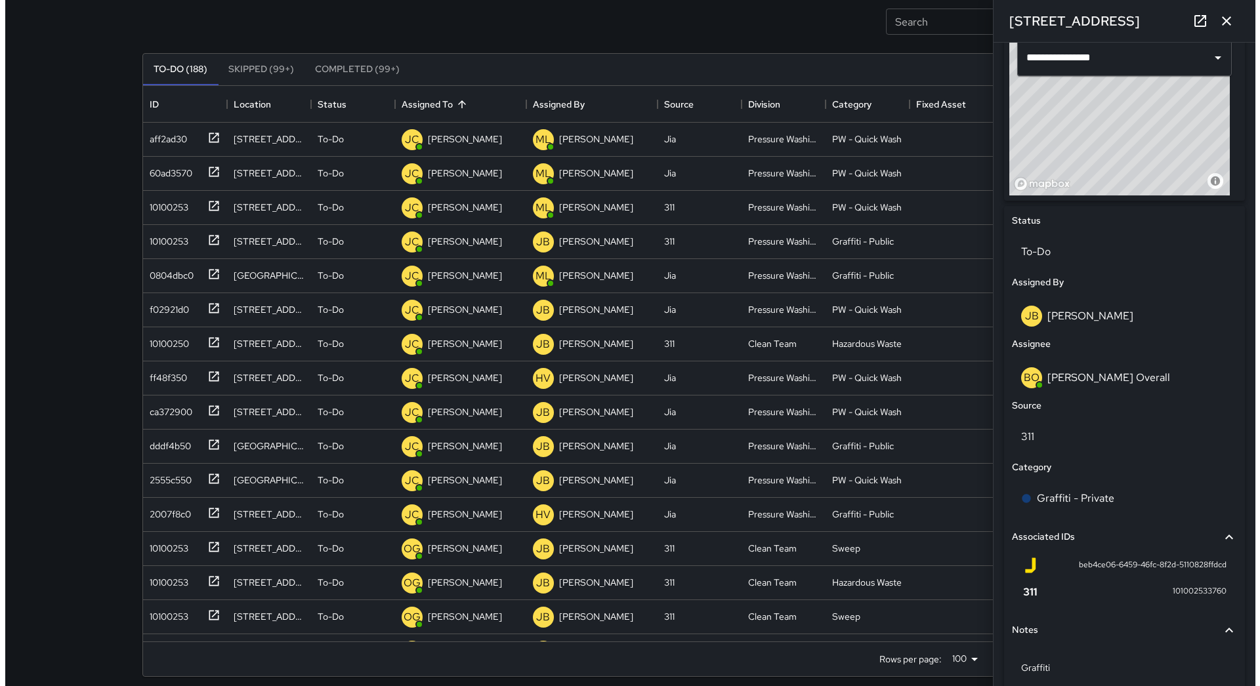
scroll to position [0, 0]
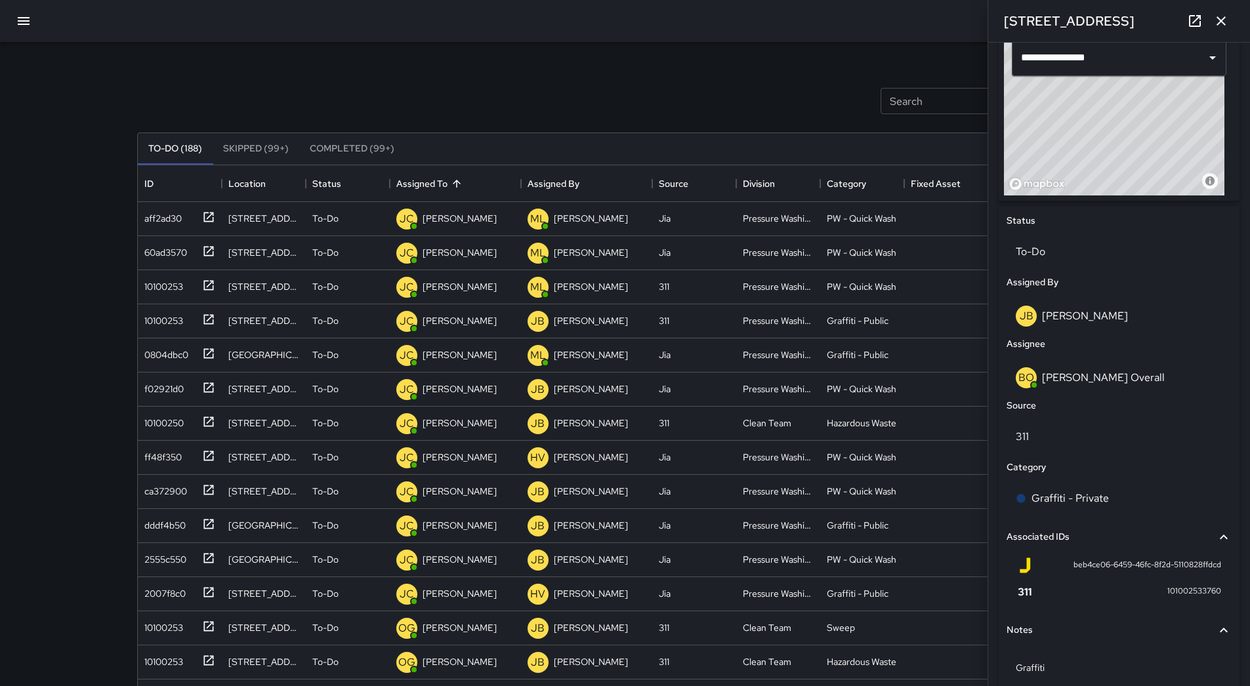
click at [6, 13] on div at bounding box center [625, 21] width 1250 height 42
click at [14, 18] on button "button" at bounding box center [24, 21] width 32 height 32
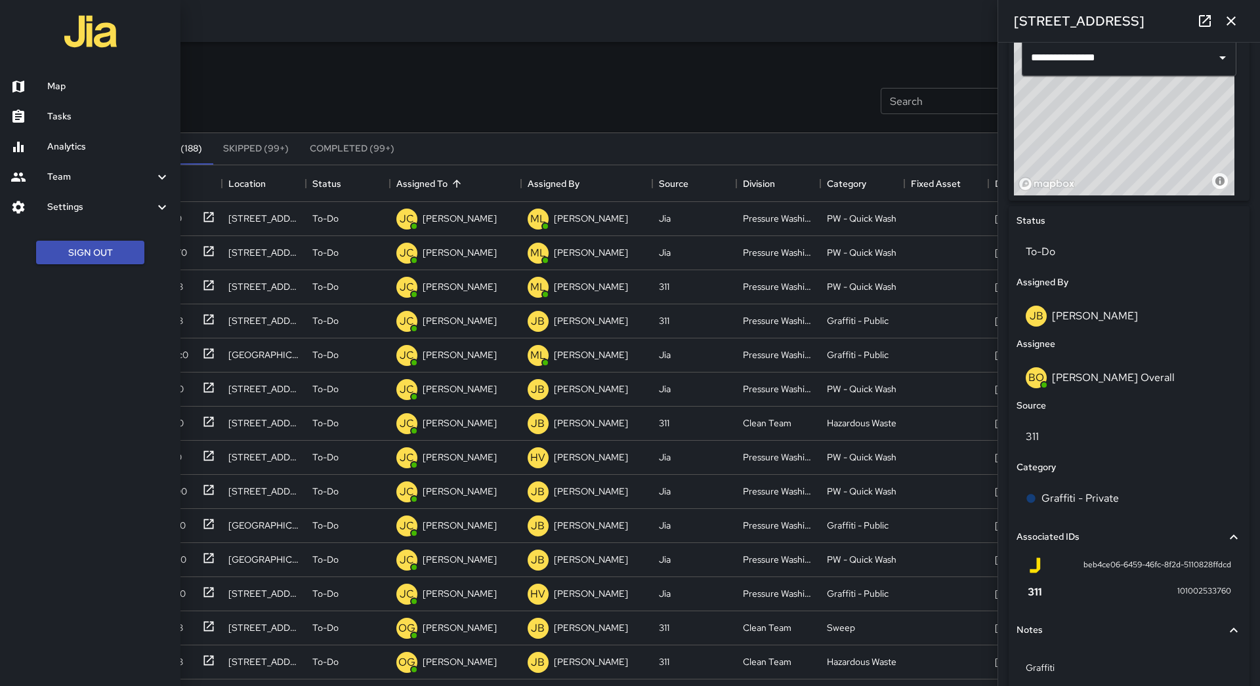
click at [70, 89] on h6 "Map" at bounding box center [108, 86] width 123 height 14
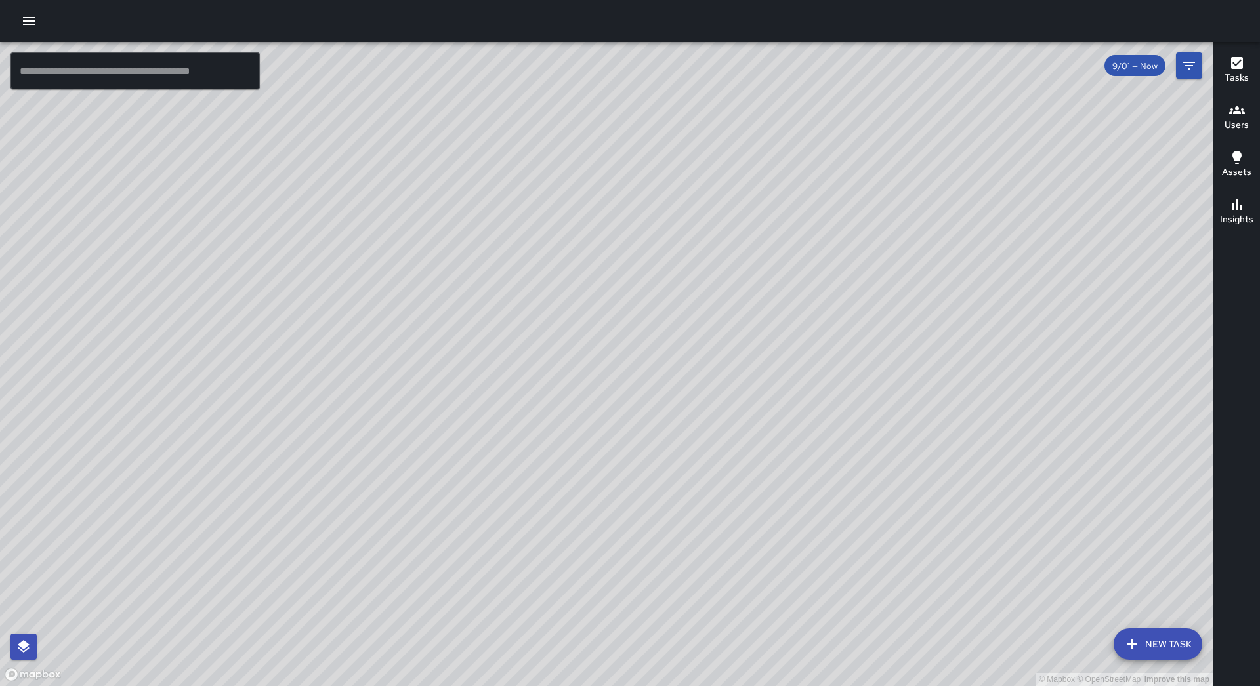
click at [1160, 636] on button "New Task" at bounding box center [1158, 645] width 89 height 32
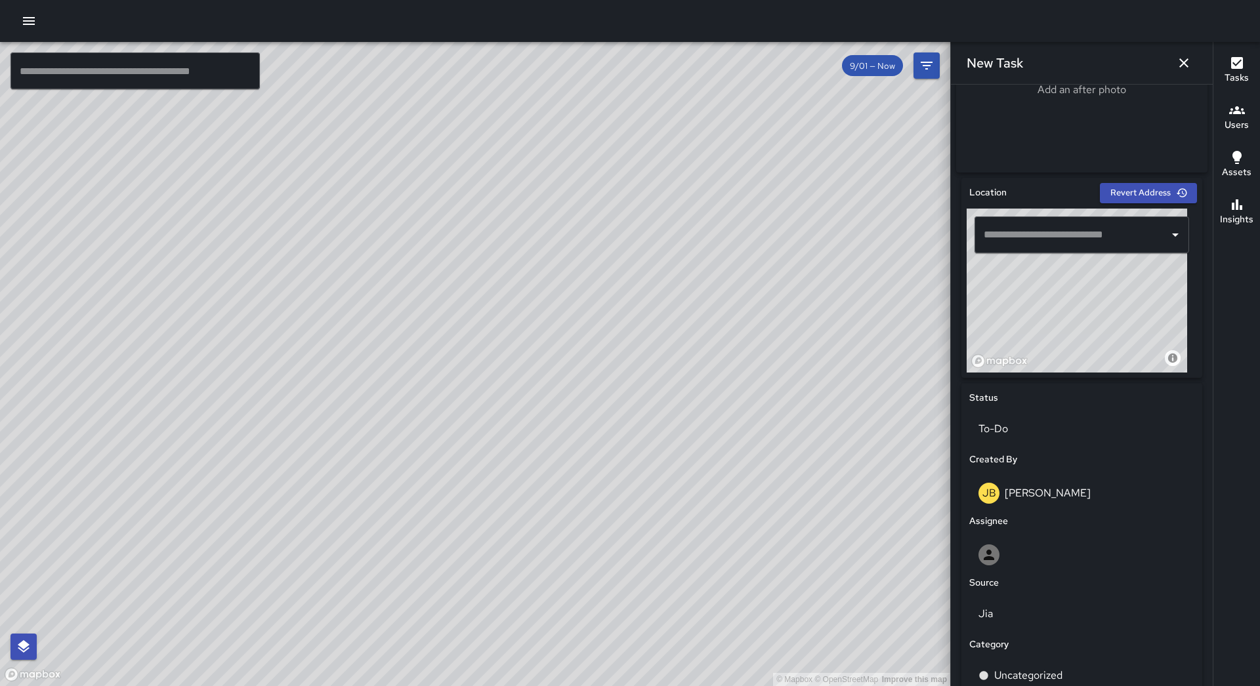
scroll to position [286, 0]
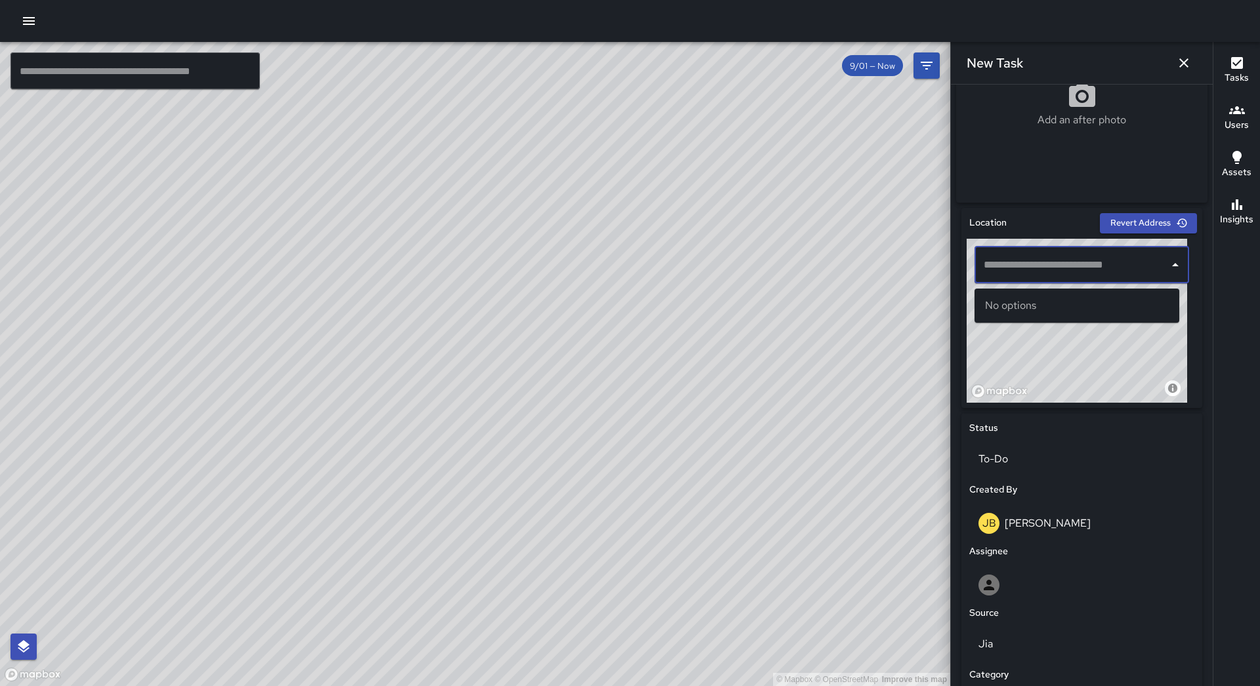
click at [1064, 273] on input "text" at bounding box center [1071, 265] width 183 height 25
click at [1064, 302] on span "[STREET_ADDRESS]" at bounding box center [1089, 306] width 160 height 16
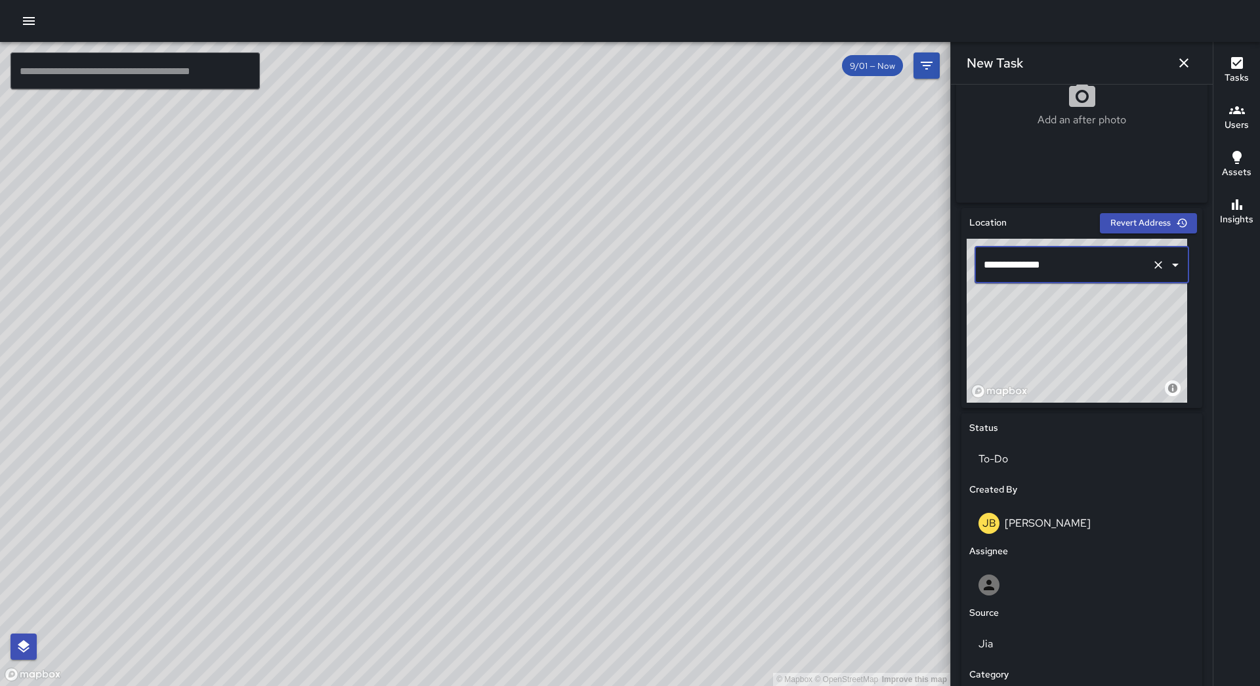
type input "**********"
drag, startPoint x: 1084, startPoint y: 323, endPoint x: 1092, endPoint y: 318, distance: 9.1
click at [1092, 318] on div "© Mapbox © OpenStreetMap Improve this map" at bounding box center [1077, 321] width 221 height 164
drag, startPoint x: 1092, startPoint y: 318, endPoint x: 1104, endPoint y: 310, distance: 14.6
click at [1104, 310] on div "© Mapbox © OpenStreetMap Improve this map" at bounding box center [1077, 321] width 221 height 164
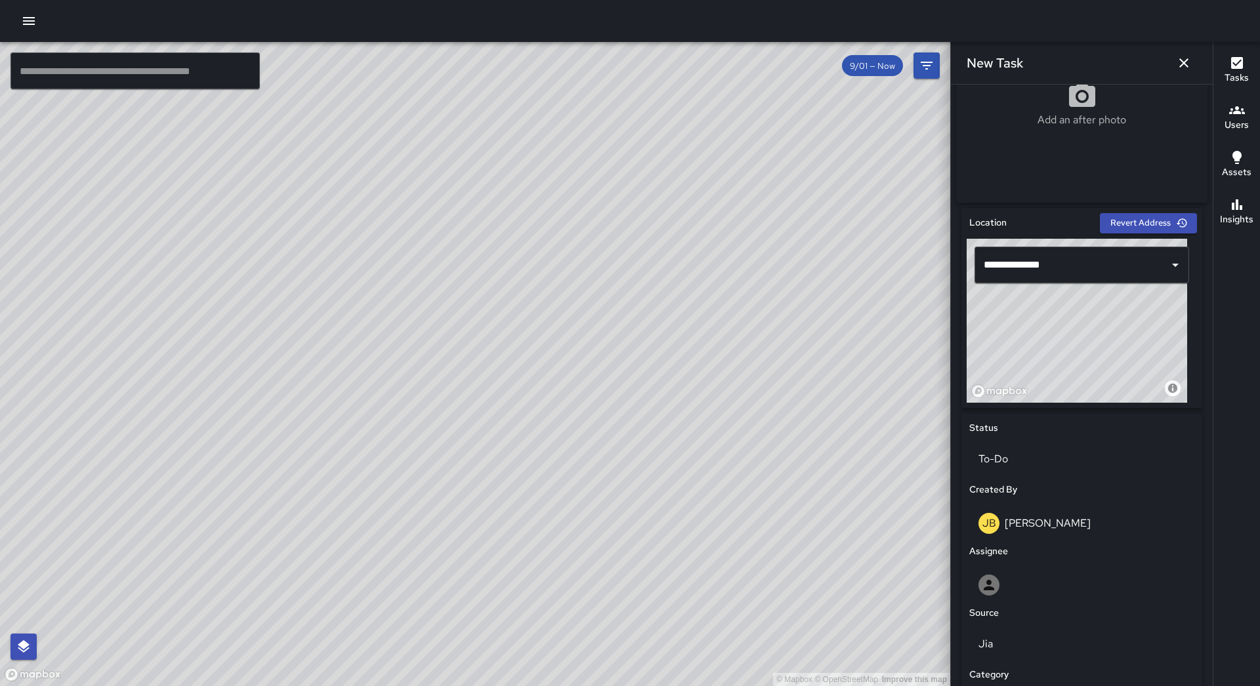
click at [1100, 312] on div "© Mapbox © OpenStreetMap Improve this map" at bounding box center [1077, 321] width 221 height 164
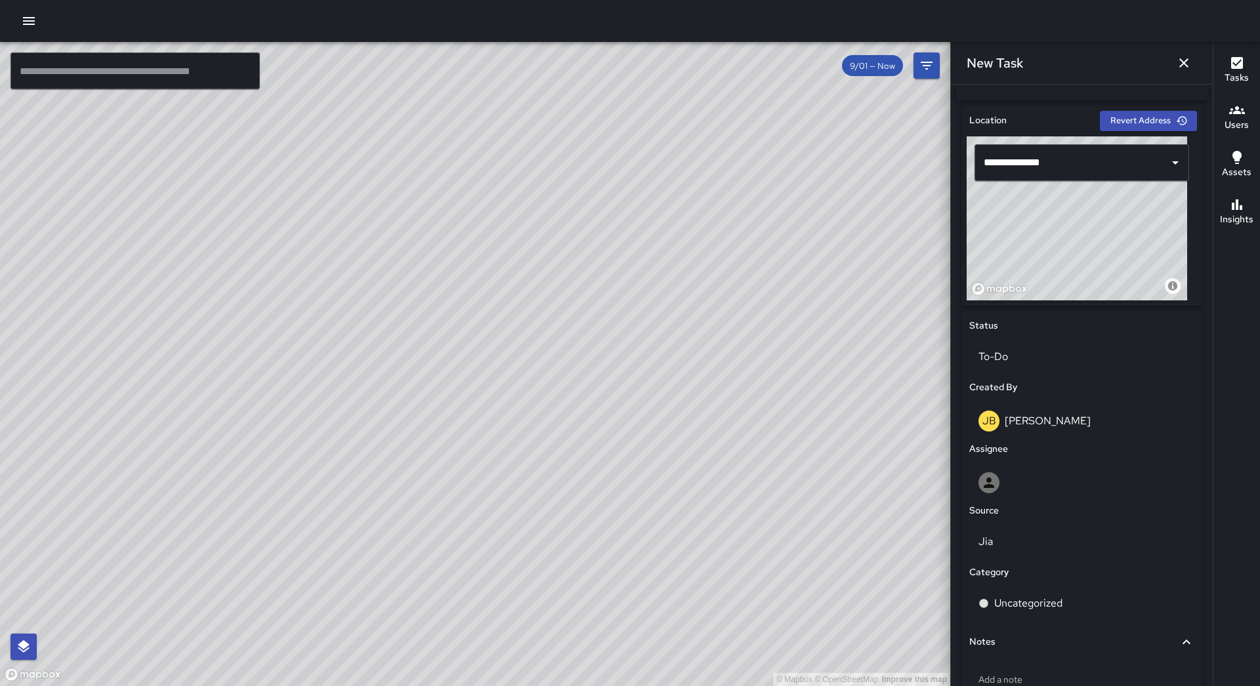
scroll to position [483, 0]
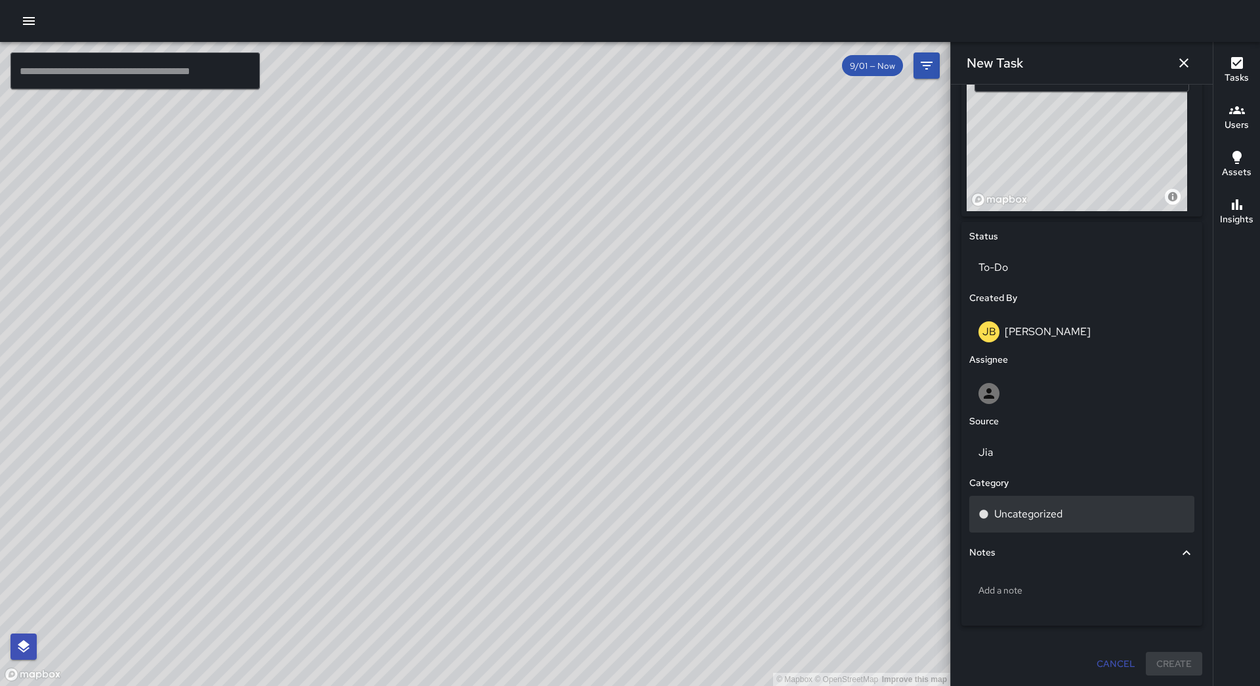
click at [1074, 502] on div "Uncategorized" at bounding box center [1081, 514] width 225 height 37
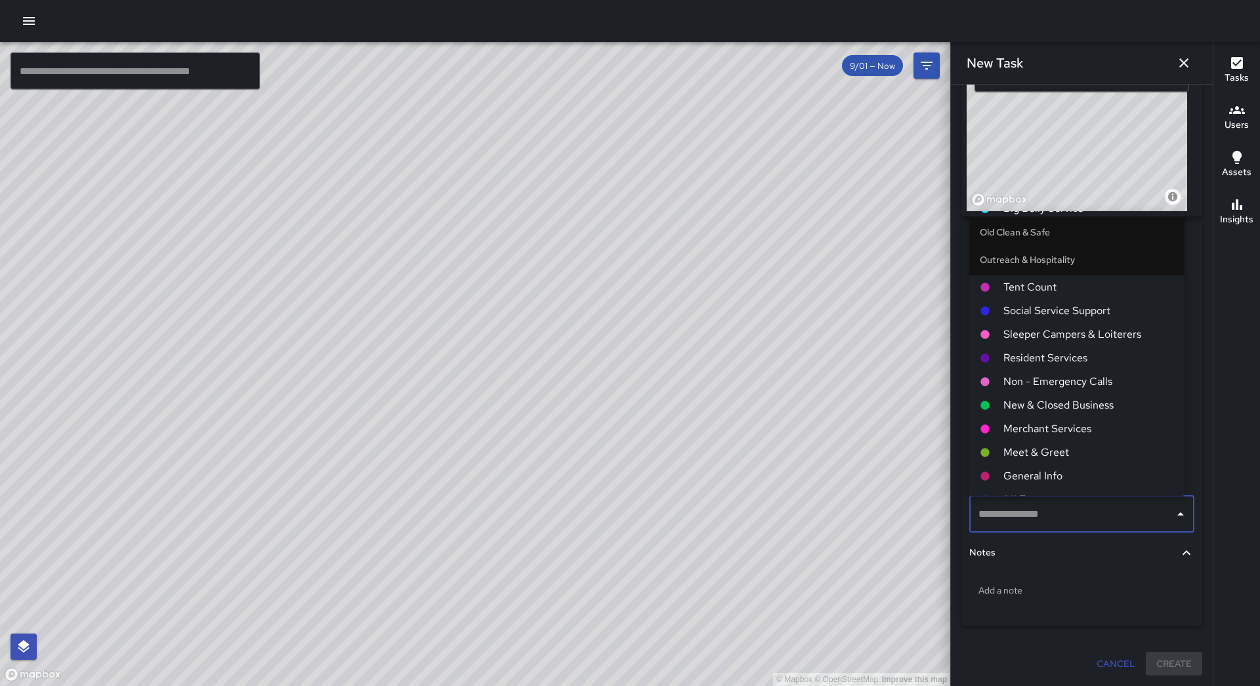
scroll to position [788, 0]
click at [1091, 316] on span "Social Service Support" at bounding box center [1088, 315] width 171 height 16
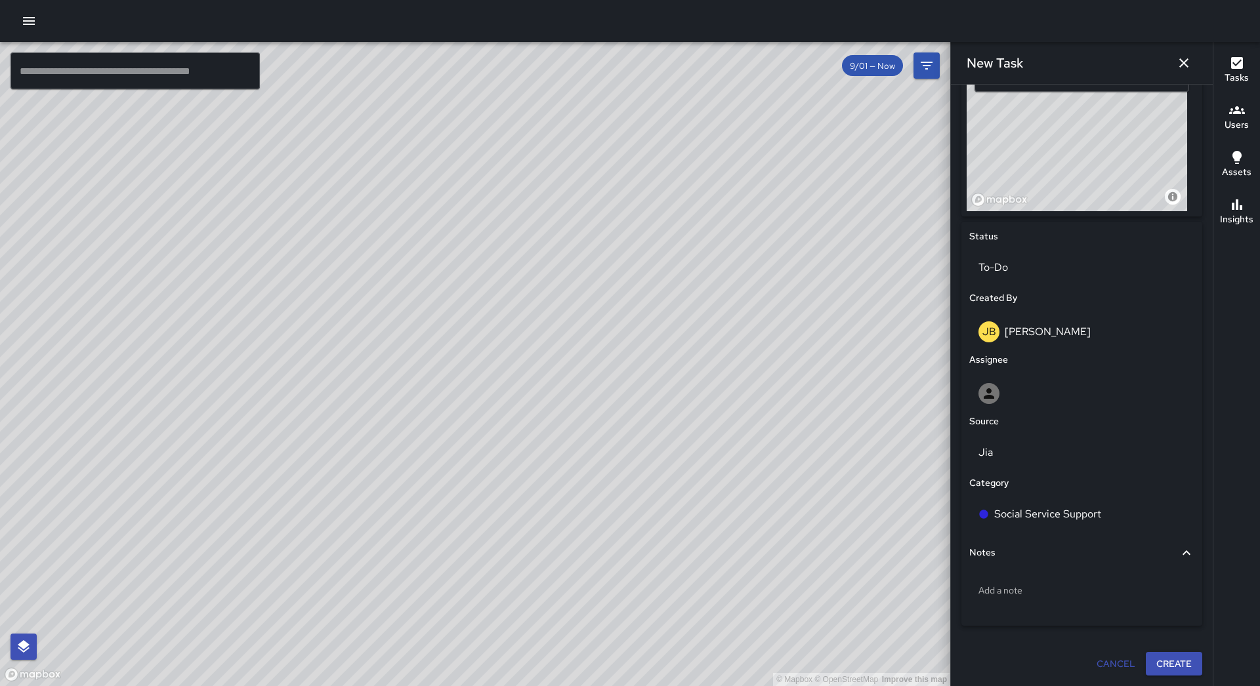
click at [1049, 370] on div at bounding box center [1082, 391] width 230 height 42
click at [1073, 385] on div at bounding box center [1081, 393] width 207 height 21
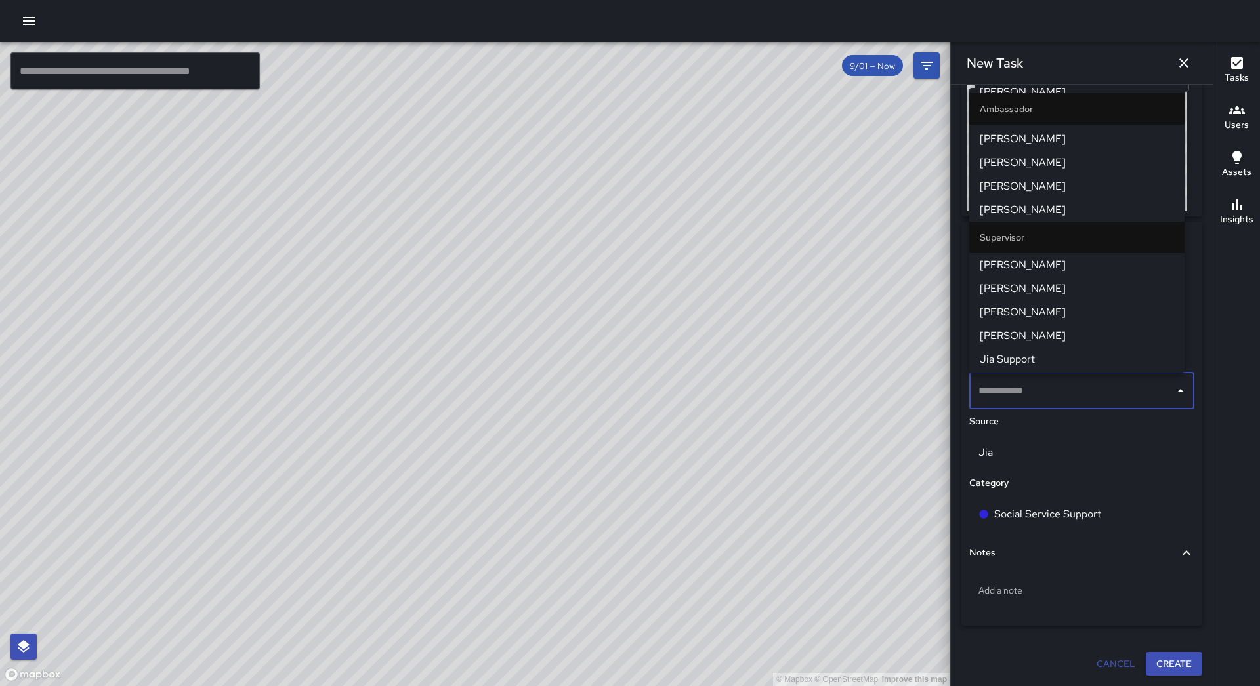
scroll to position [197, 0]
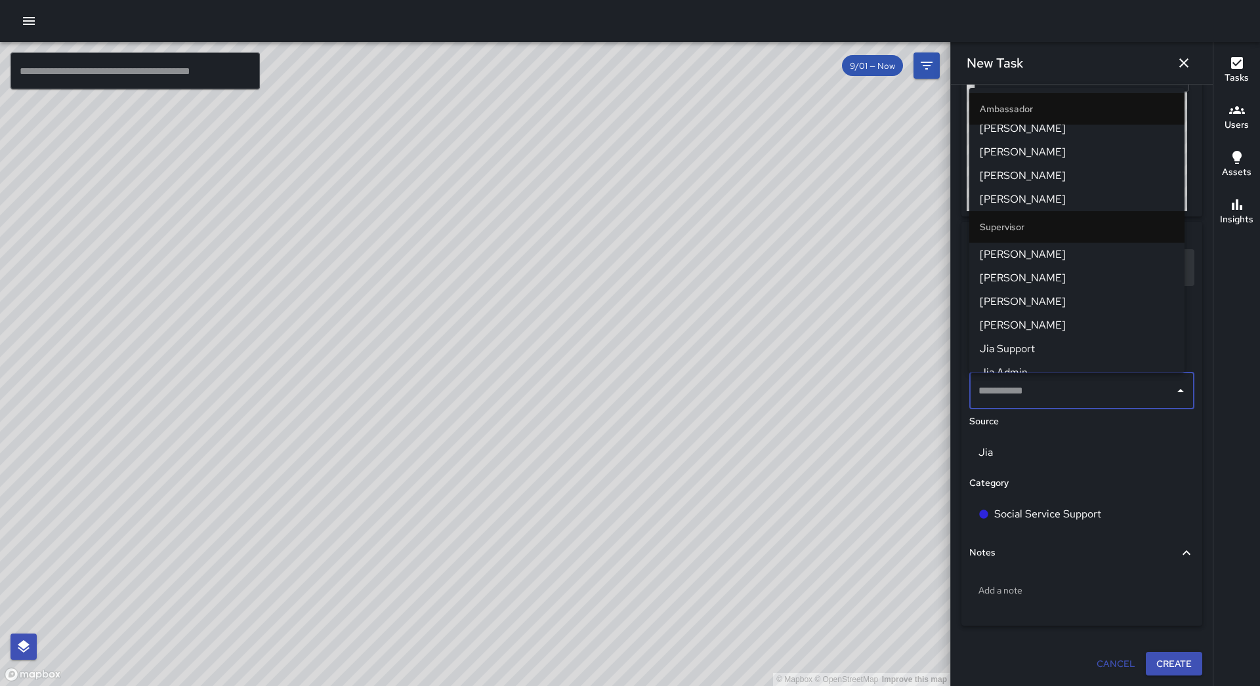
click at [1070, 249] on span "[PERSON_NAME]" at bounding box center [1077, 255] width 194 height 16
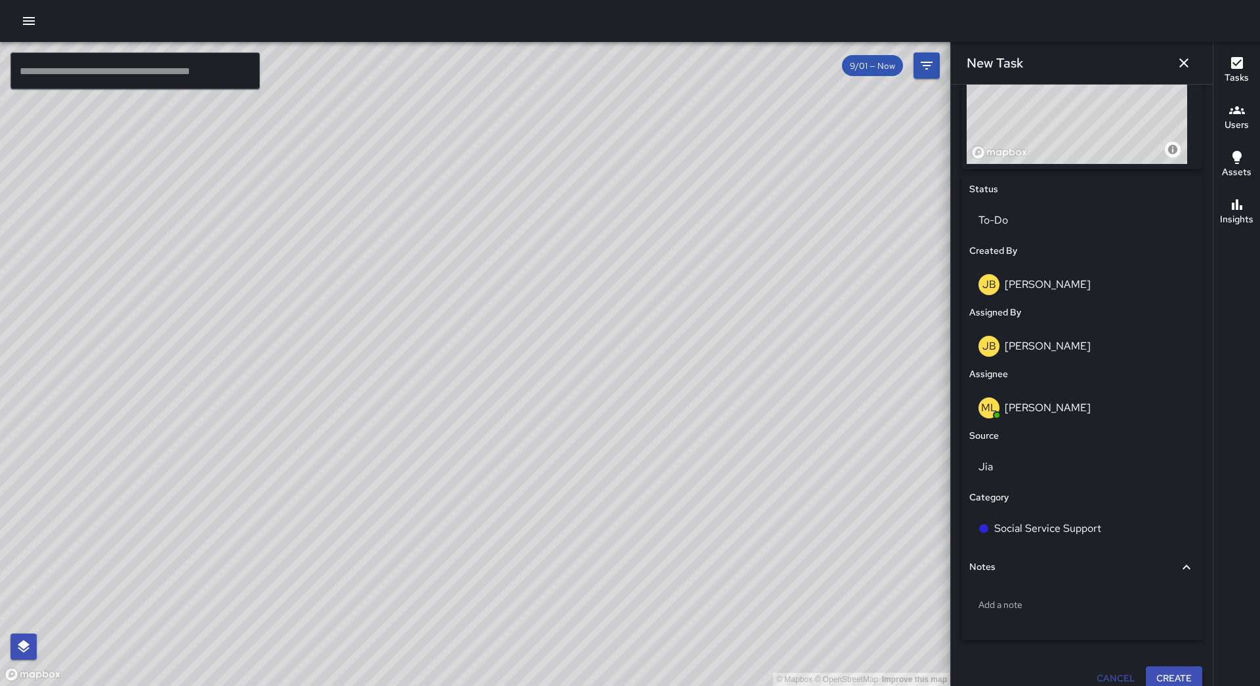
scroll to position [545, 0]
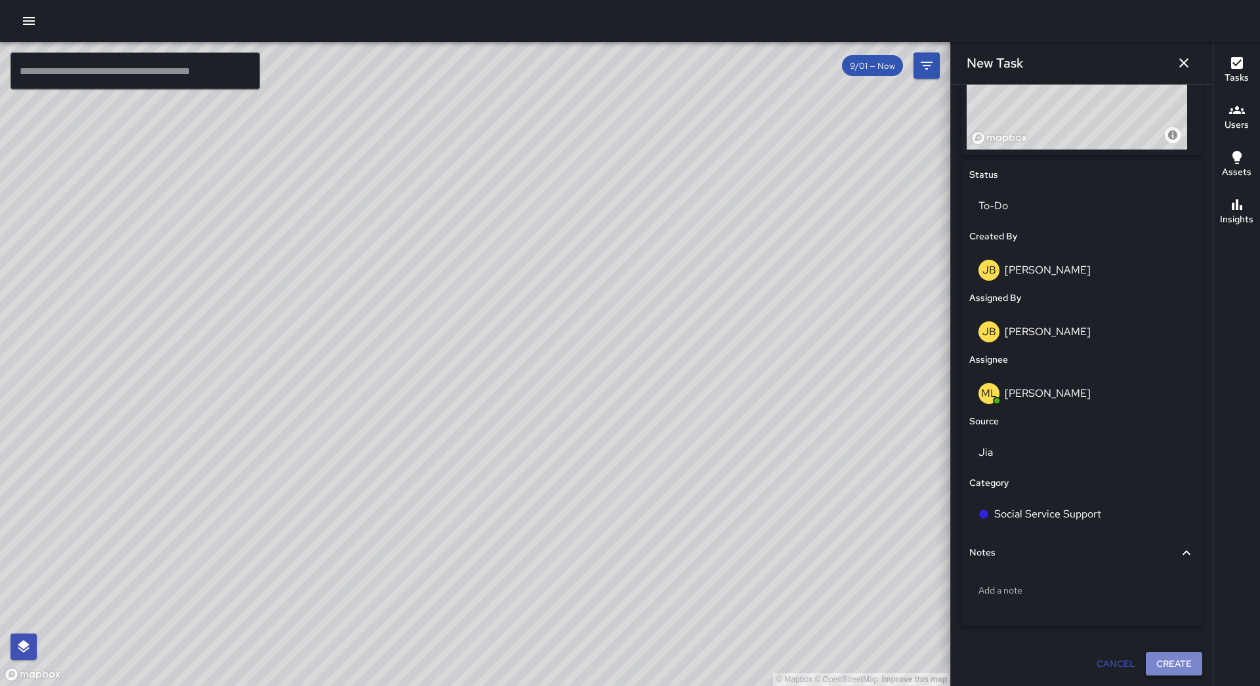
click at [1169, 670] on button "Create" at bounding box center [1174, 664] width 56 height 24
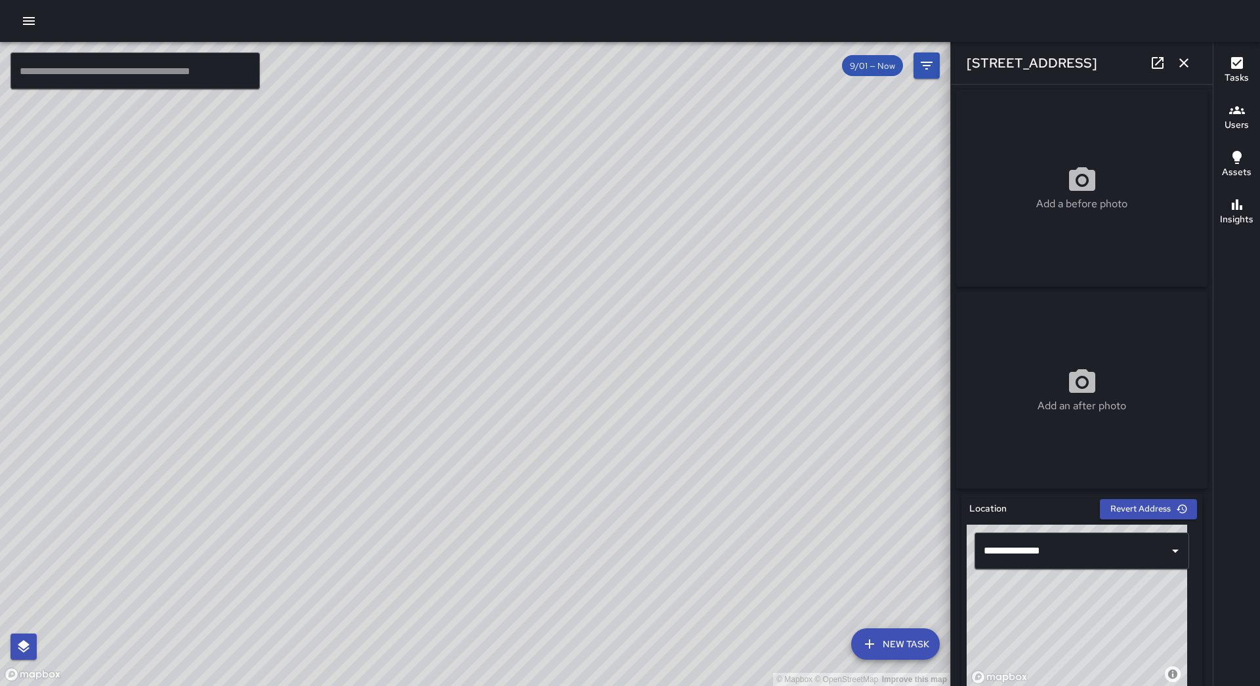
click at [1184, 55] on icon "button" at bounding box center [1184, 63] width 16 height 16
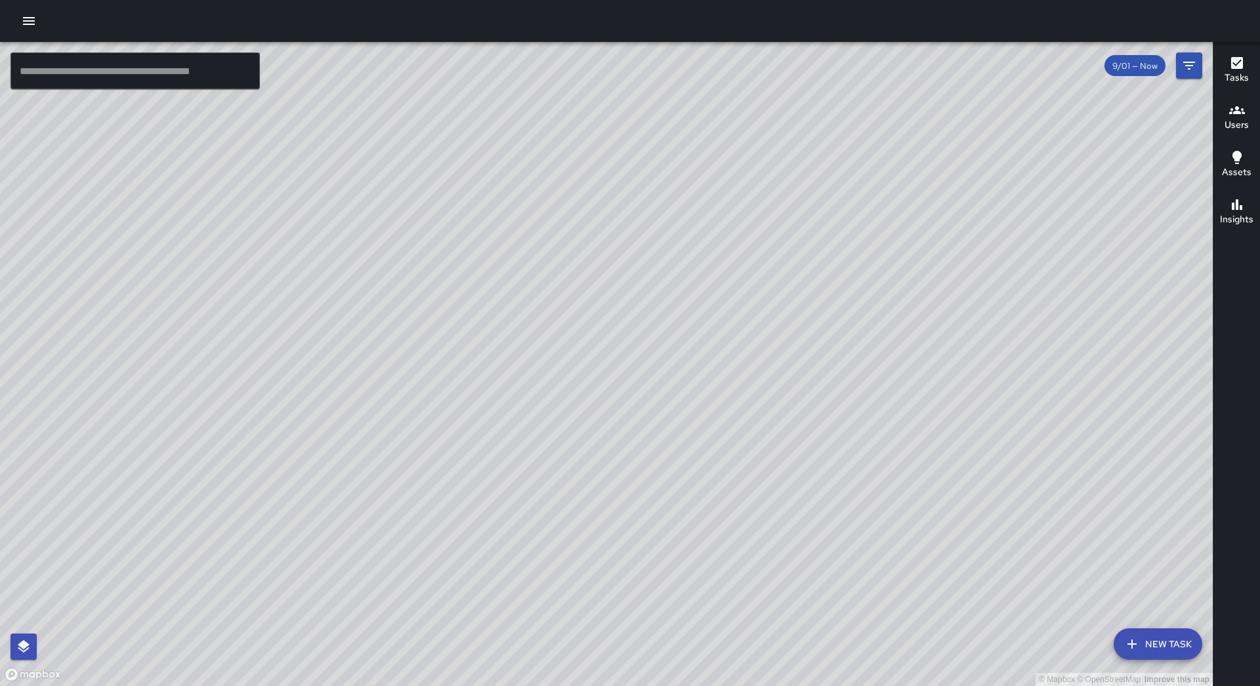
drag, startPoint x: 459, startPoint y: 272, endPoint x: 731, endPoint y: 266, distance: 271.8
click at [731, 266] on div "© Mapbox © OpenStreetMap Improve this map" at bounding box center [606, 364] width 1213 height 644
